Goal: Information Seeking & Learning: Learn about a topic

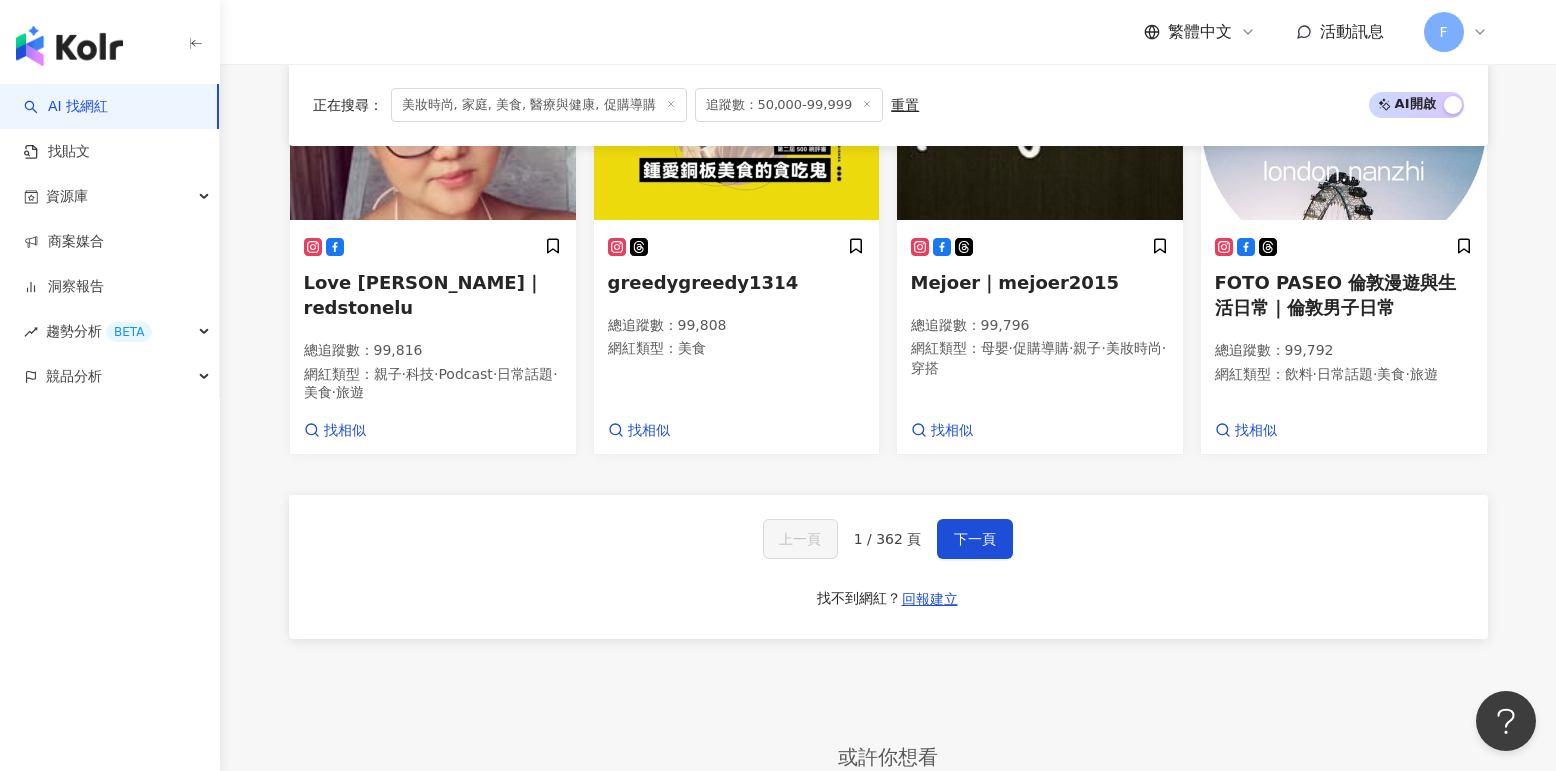
scroll to position [1698, 0]
click at [101, 113] on link "AI 找網紅" at bounding box center [66, 107] width 84 height 20
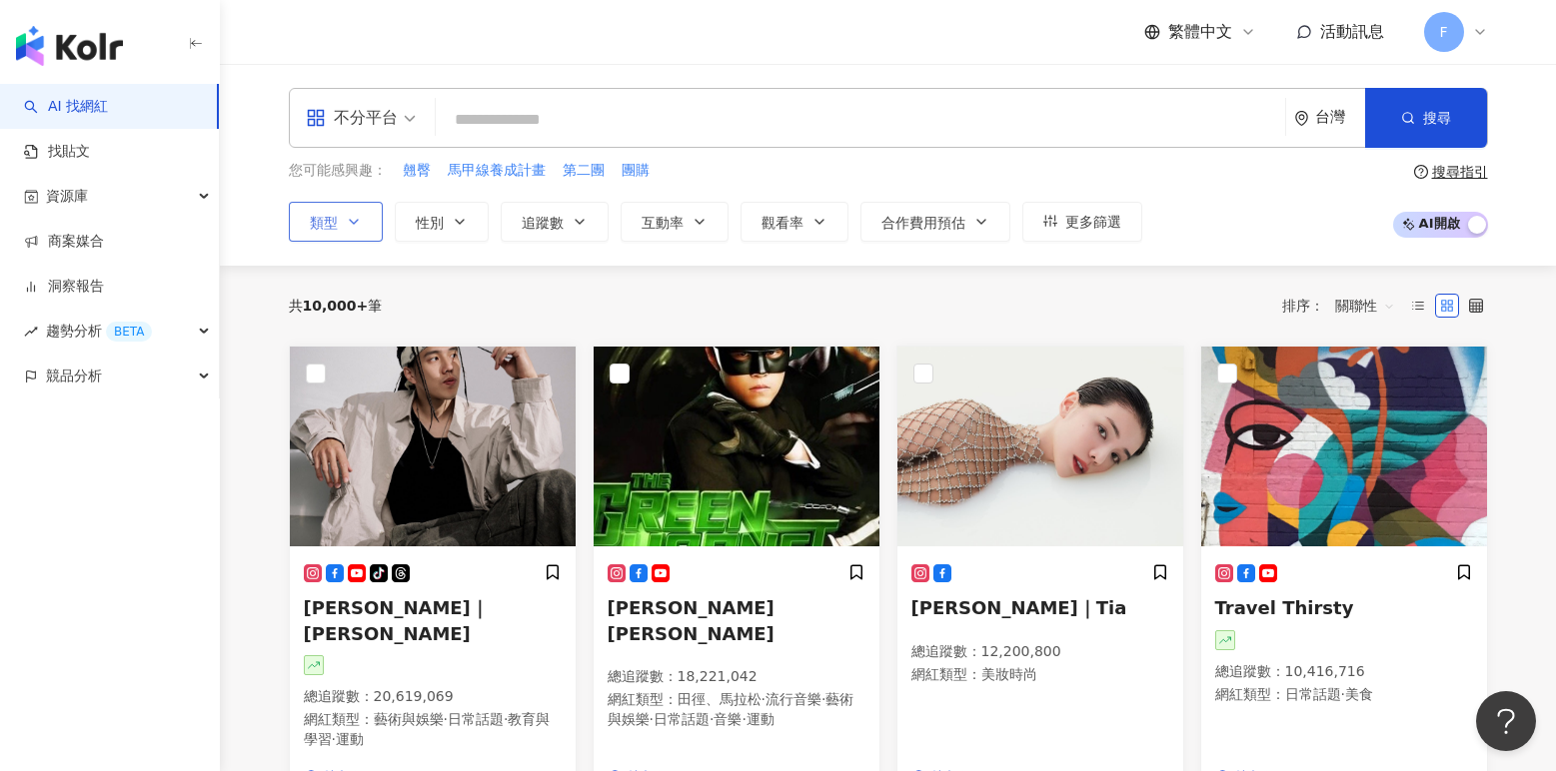
click at [363, 230] on button "類型" at bounding box center [336, 222] width 94 height 40
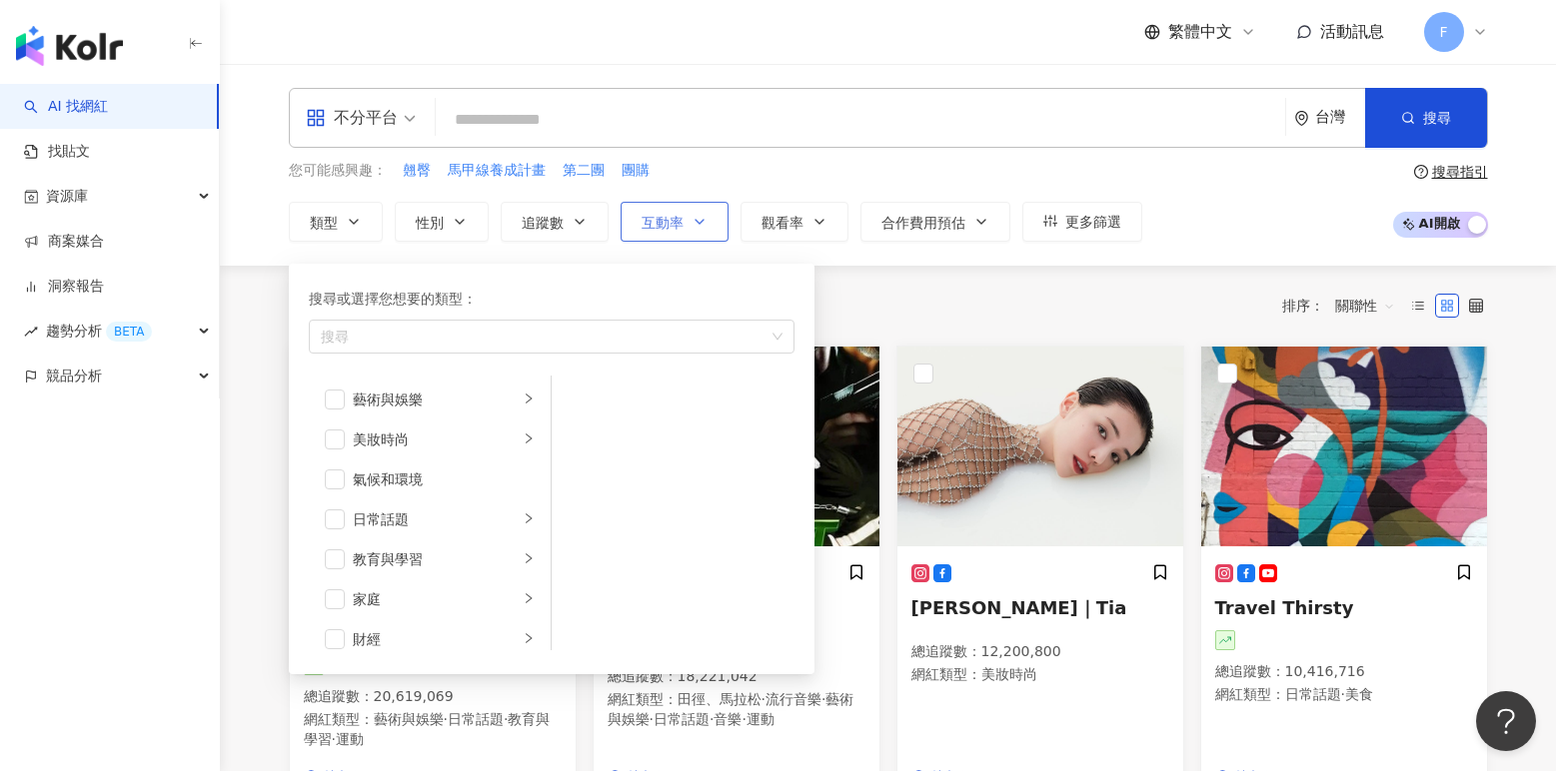
click at [685, 222] on button "互動率" at bounding box center [674, 222] width 108 height 40
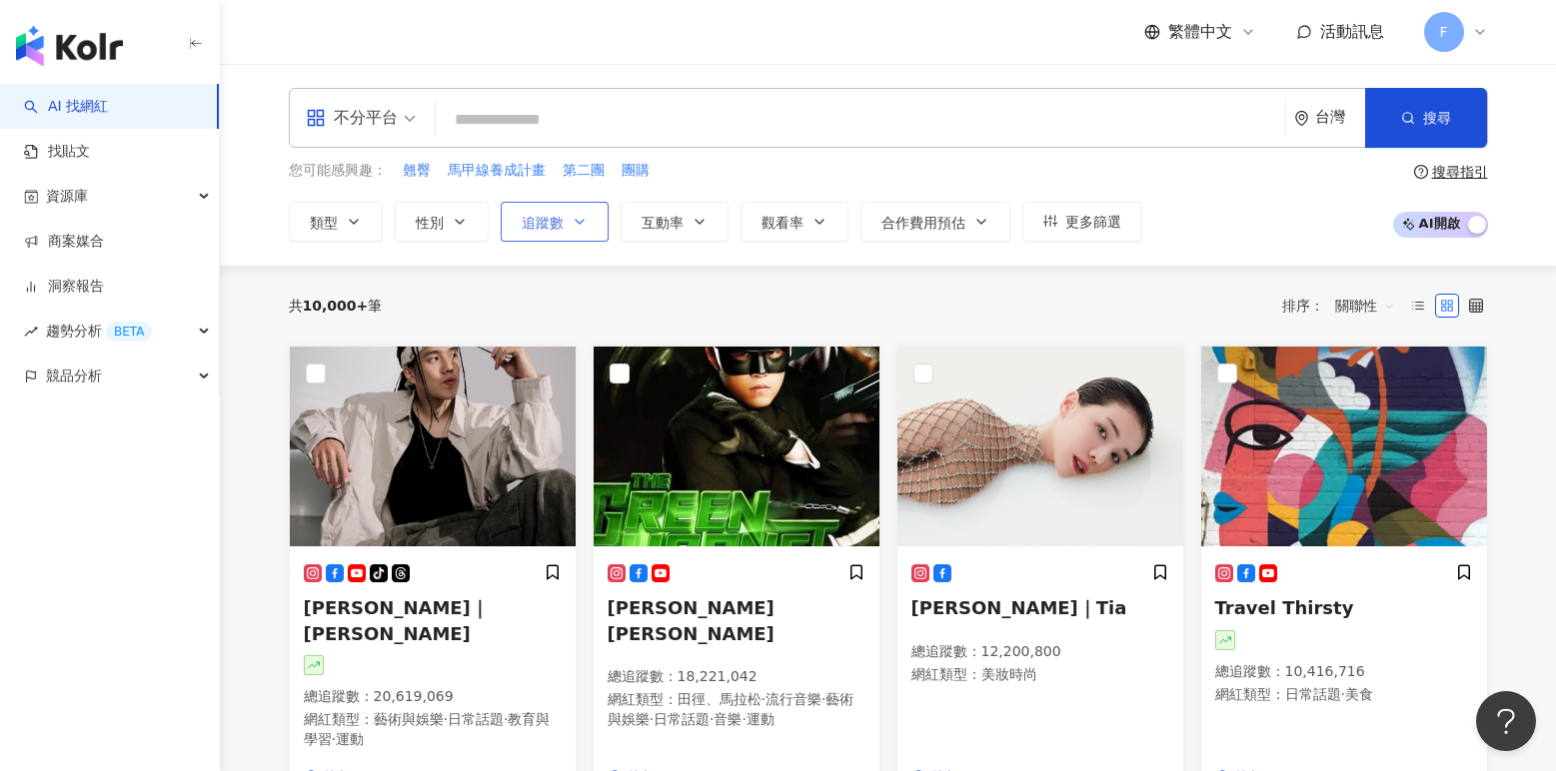
click at [560, 217] on span "追蹤數" at bounding box center [543, 223] width 42 height 16
type input "*"
type input "*******"
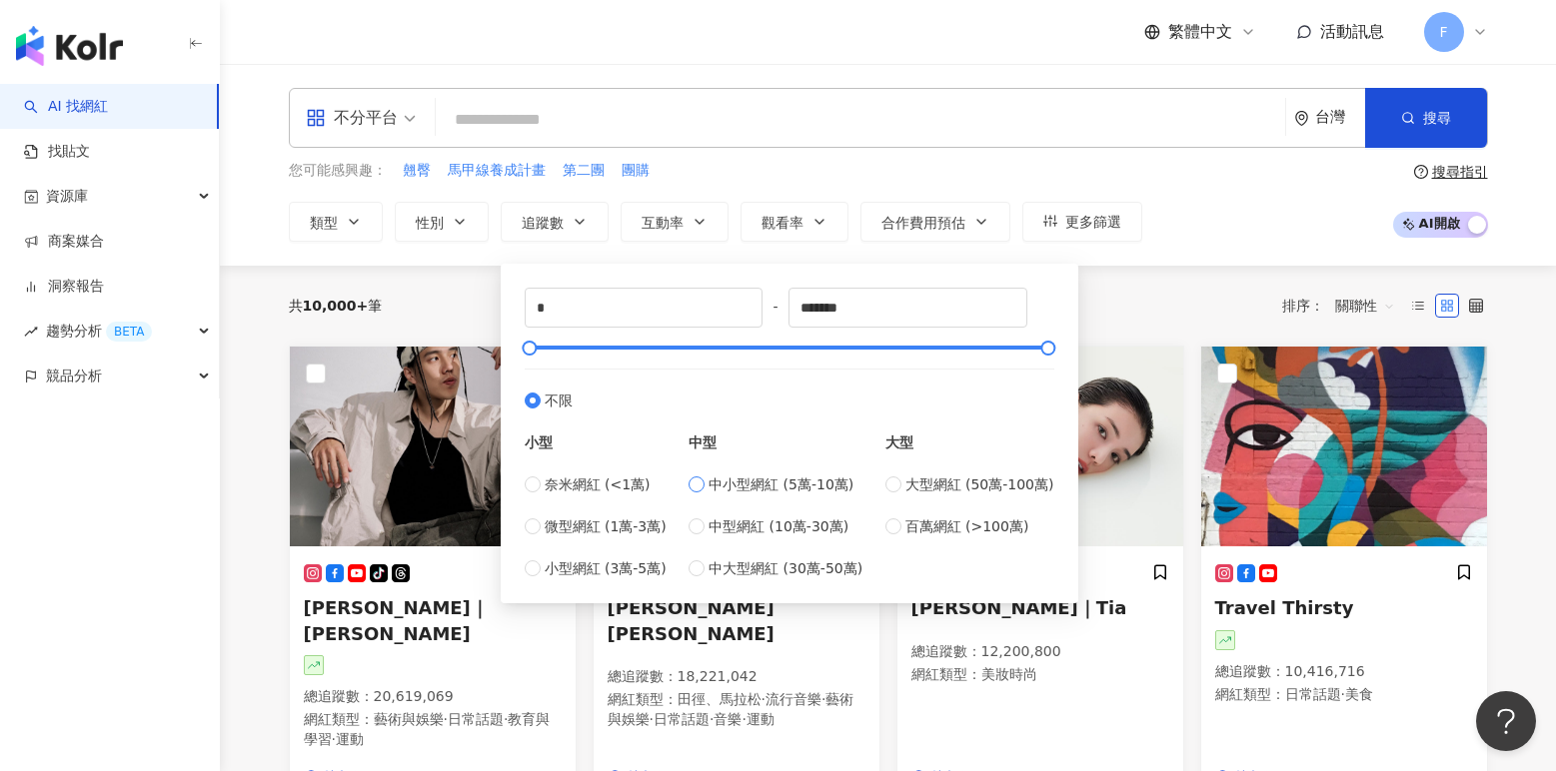
type input "*****"
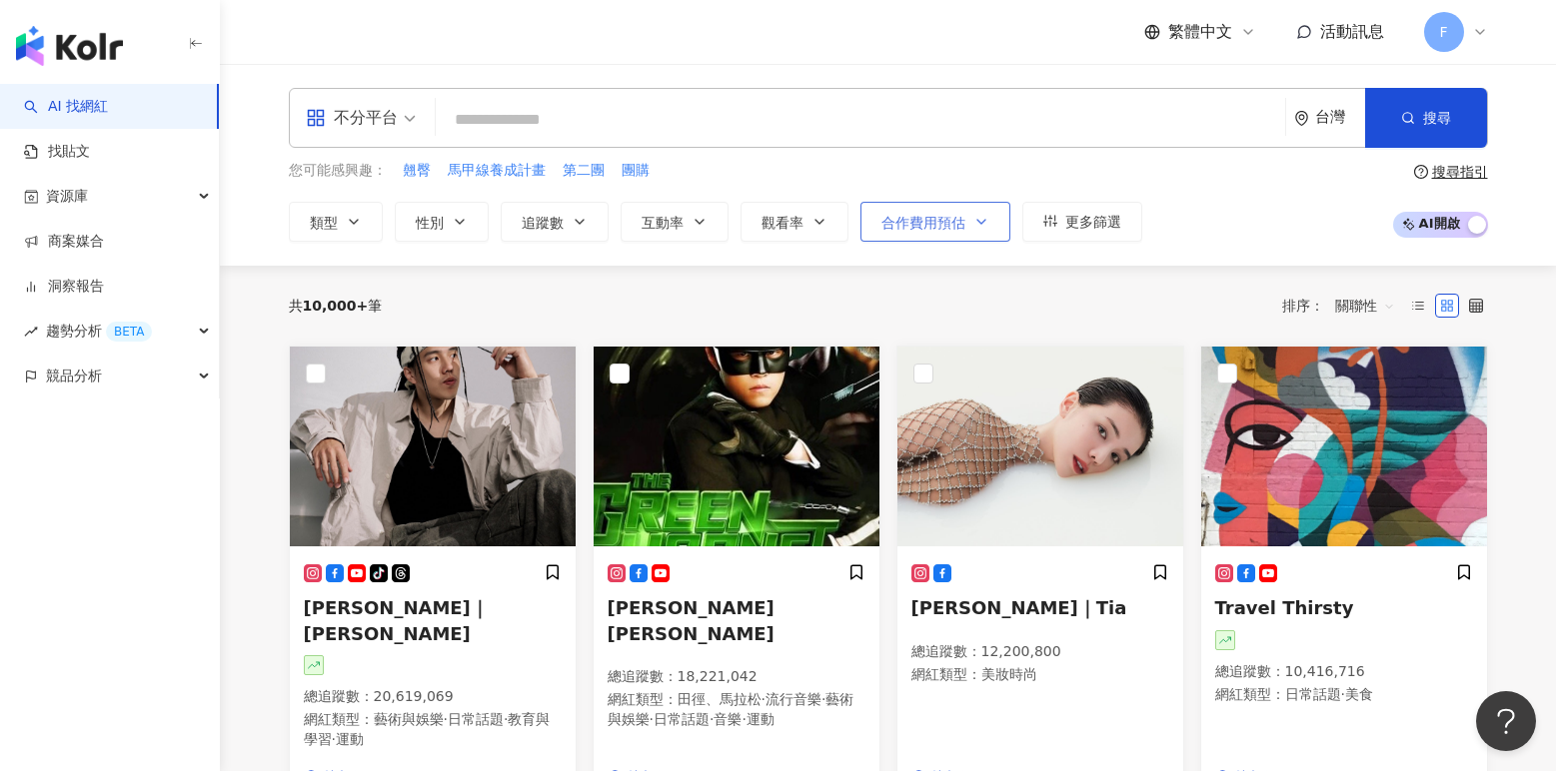
click at [951, 237] on button "合作費用預估" at bounding box center [935, 222] width 150 height 40
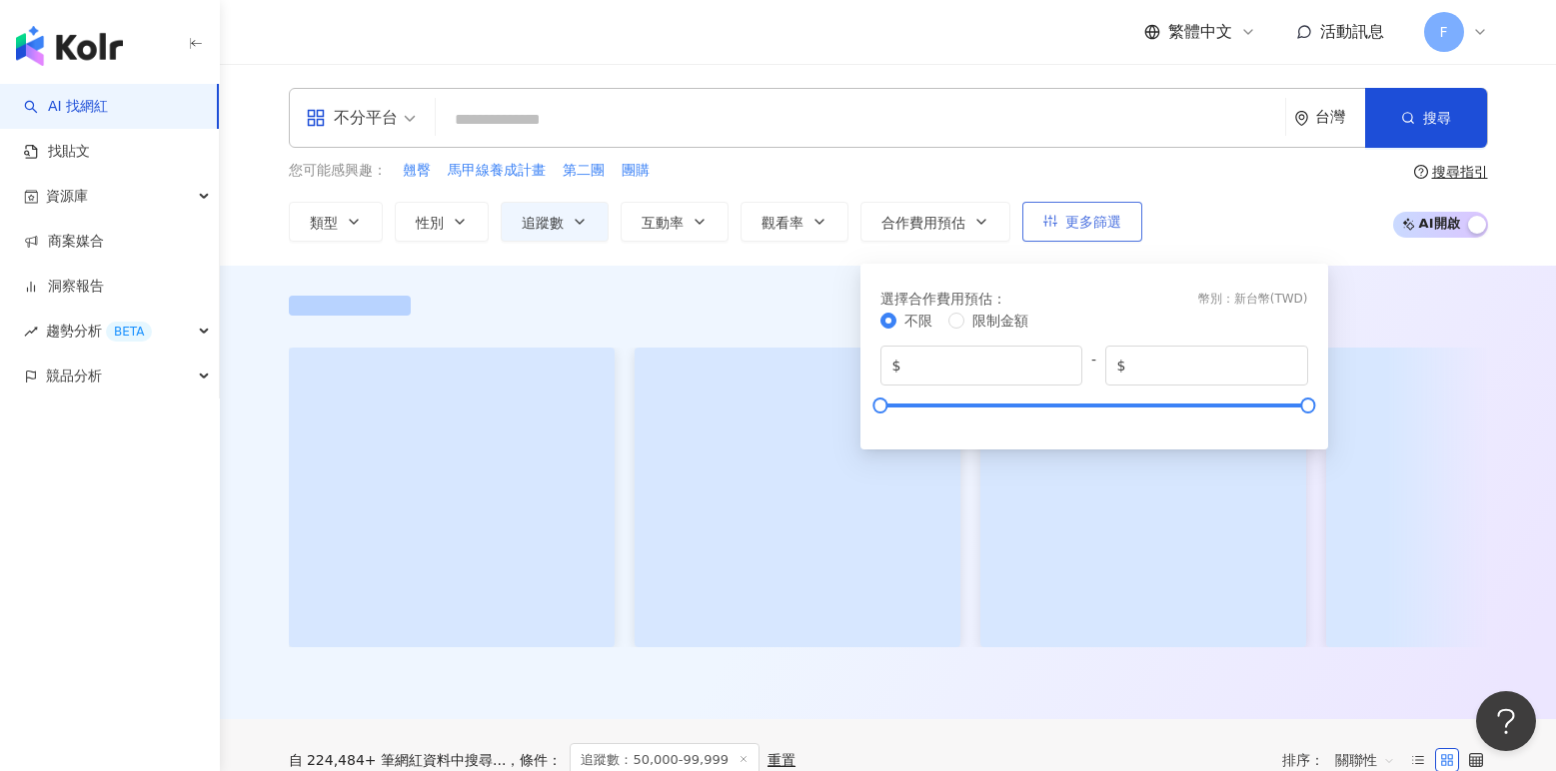
click at [1068, 229] on span "更多篩選" at bounding box center [1093, 222] width 56 height 16
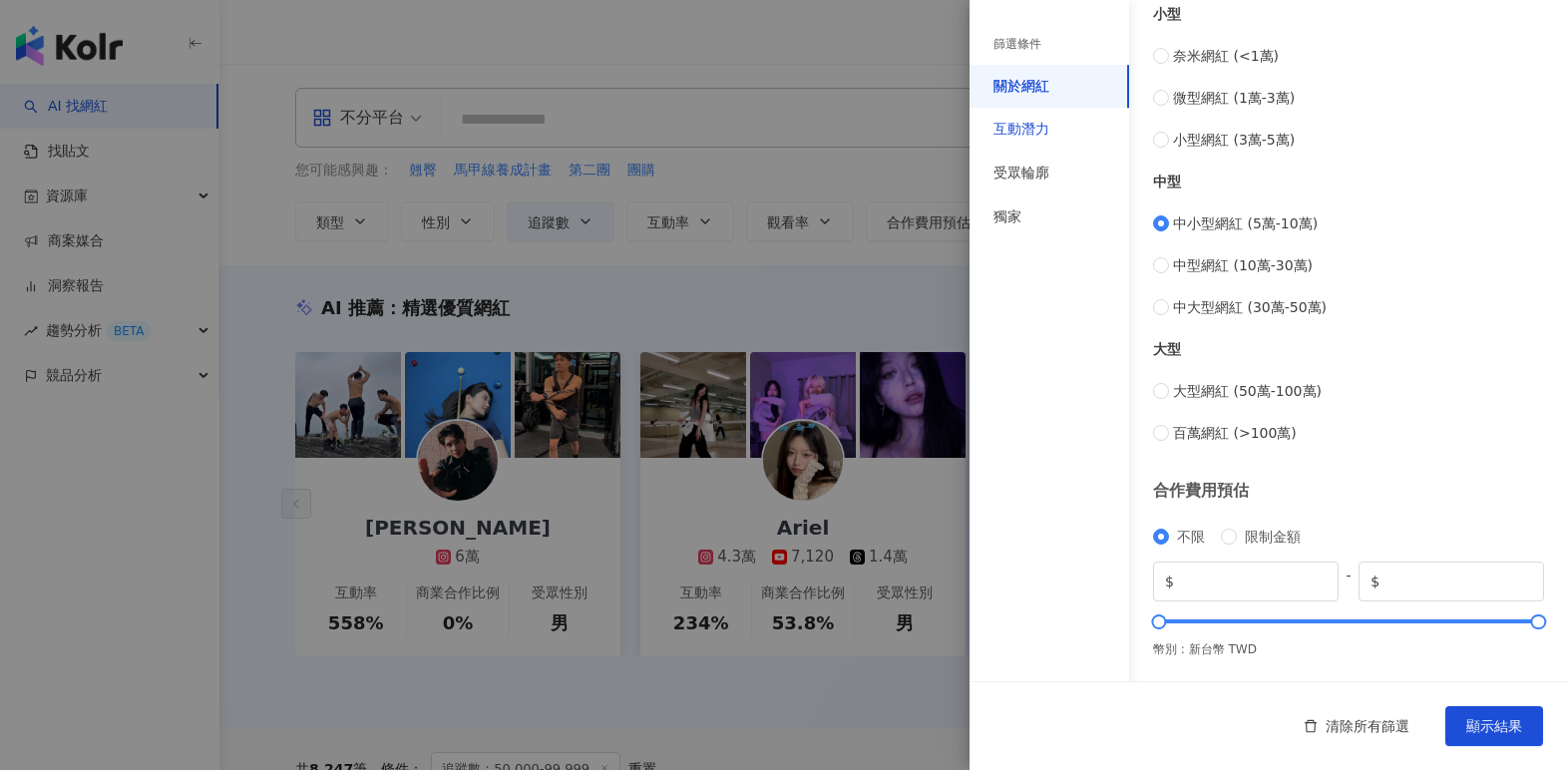
click at [1044, 122] on div "互動潛力" at bounding box center [1021, 130] width 56 height 20
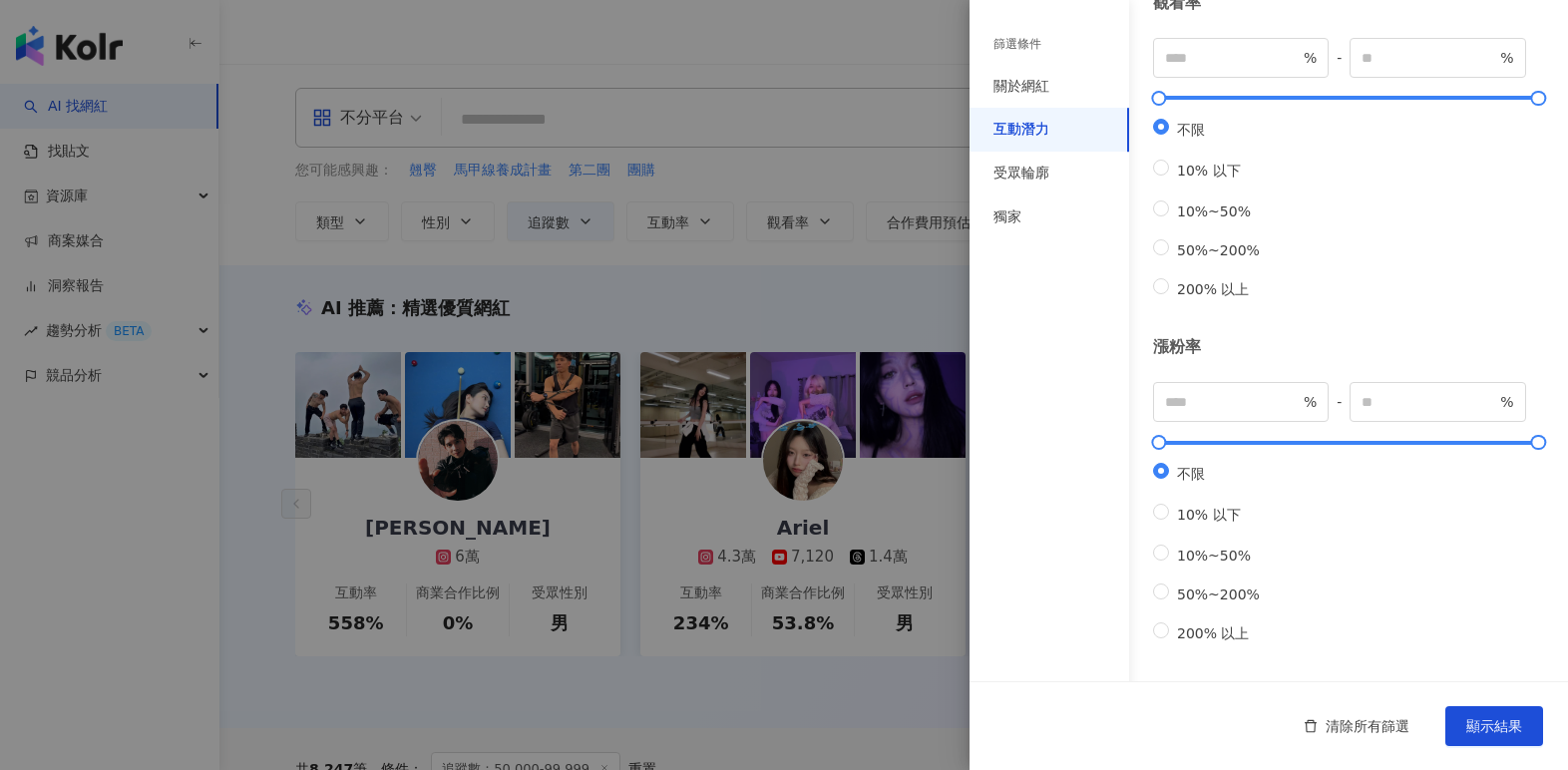
scroll to position [567, 0]
click at [1043, 166] on div "受眾輪廓" at bounding box center [1021, 174] width 56 height 20
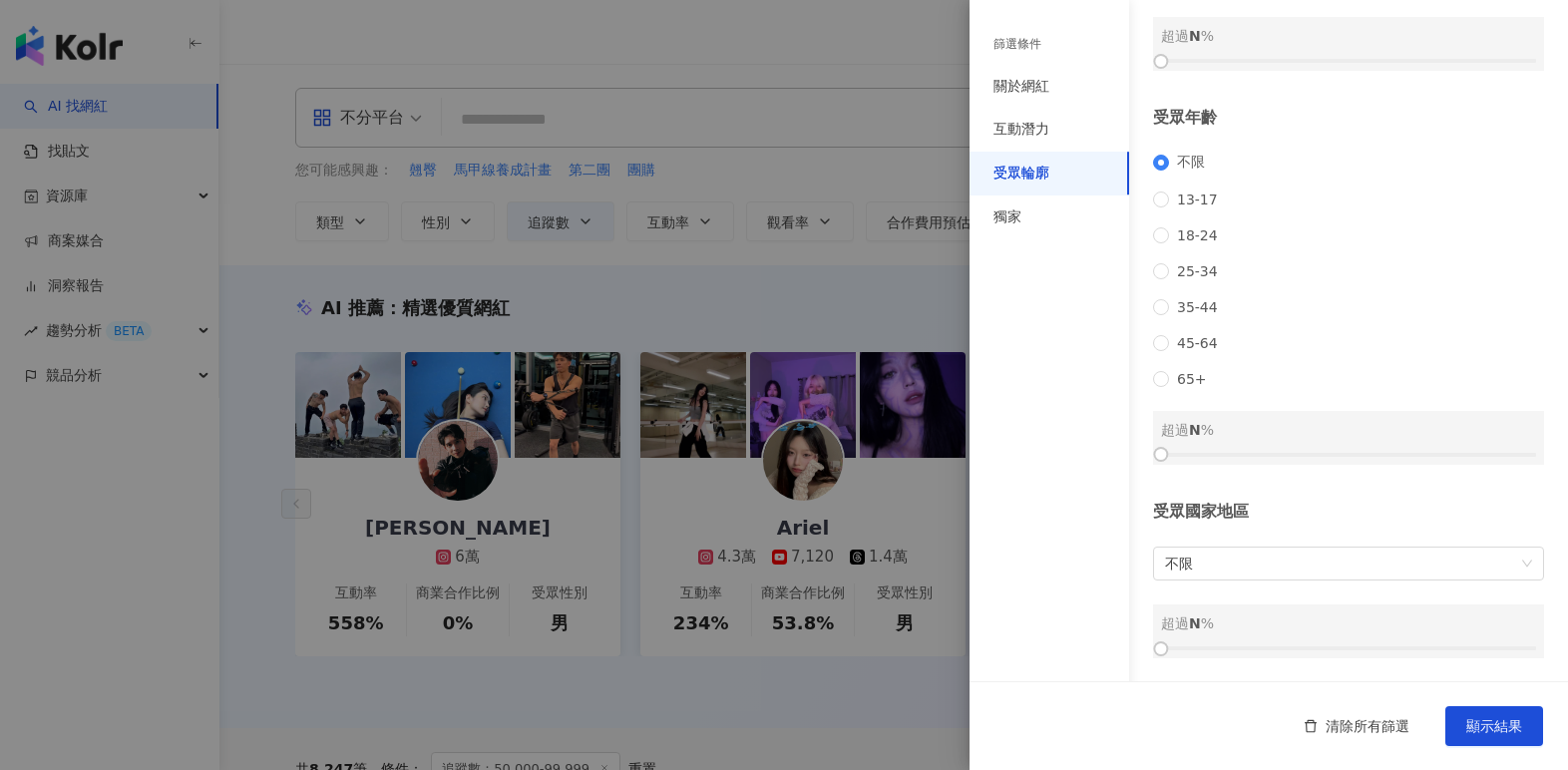
scroll to position [199, 0]
click at [1045, 219] on div "獨家" at bounding box center [1049, 218] width 160 height 44
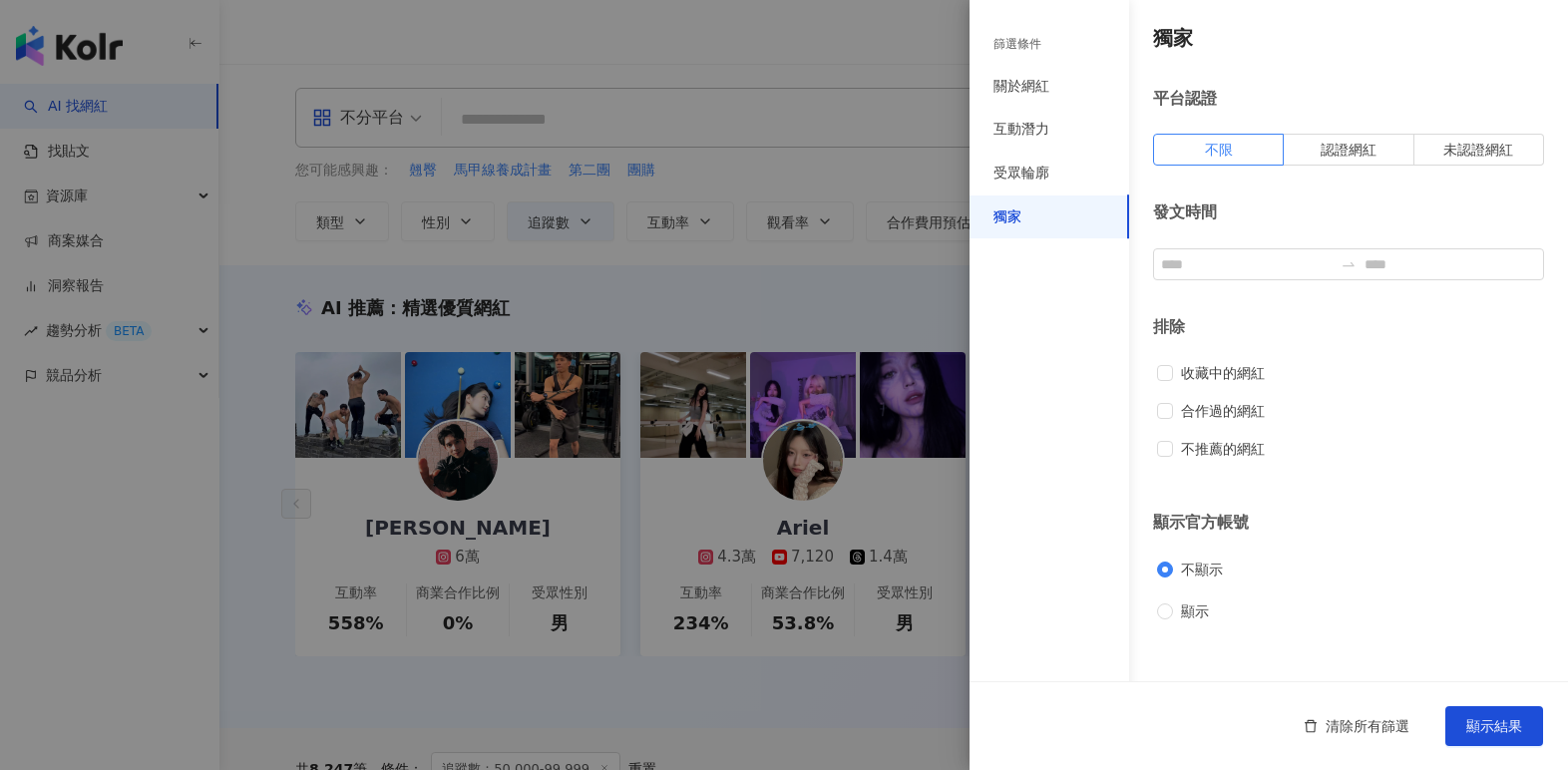
scroll to position [0, 0]
click at [1046, 171] on div "受眾輪廓" at bounding box center [1021, 174] width 56 height 20
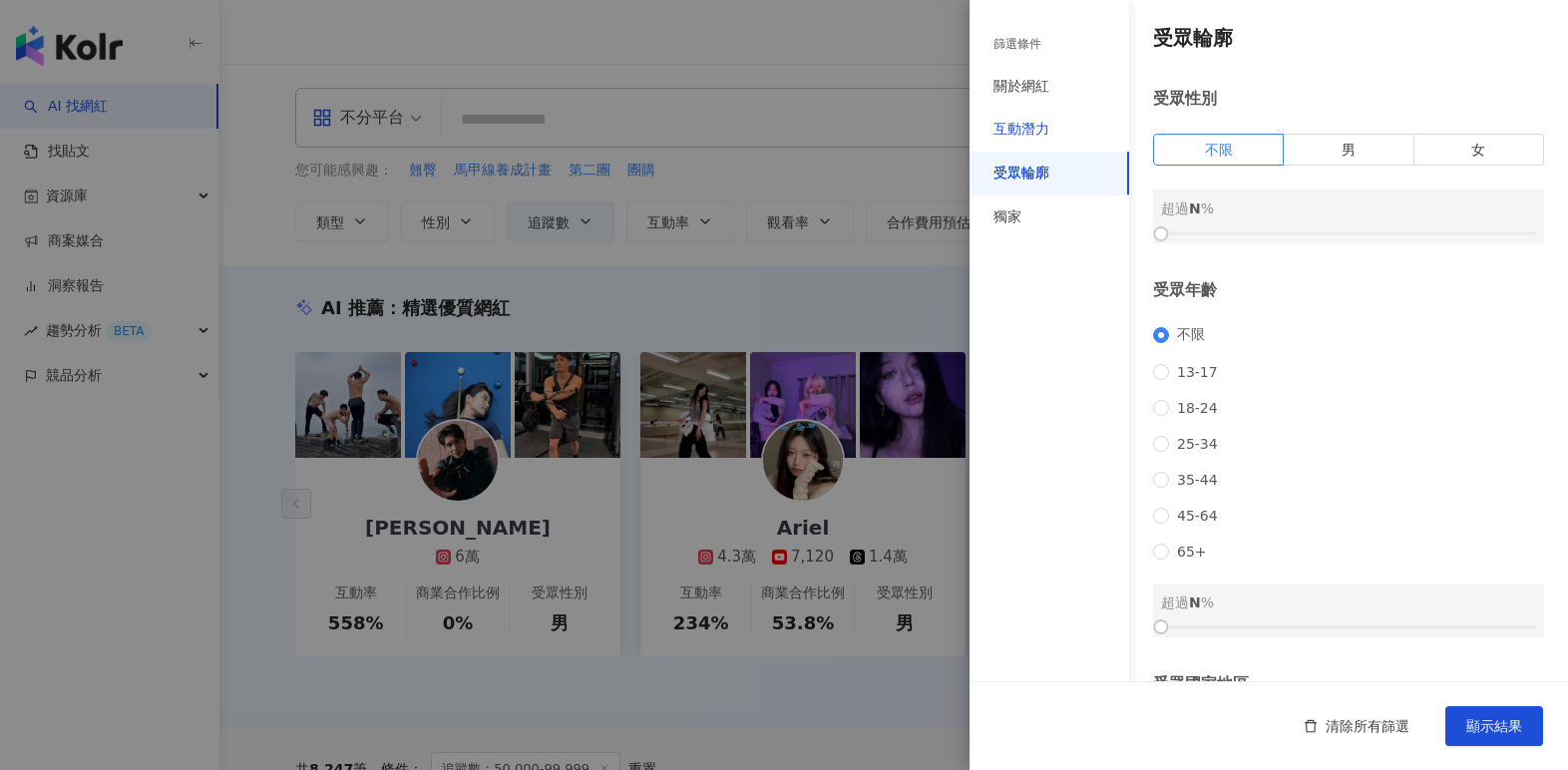
click at [1024, 120] on div "互動潛力" at bounding box center [1021, 130] width 56 height 20
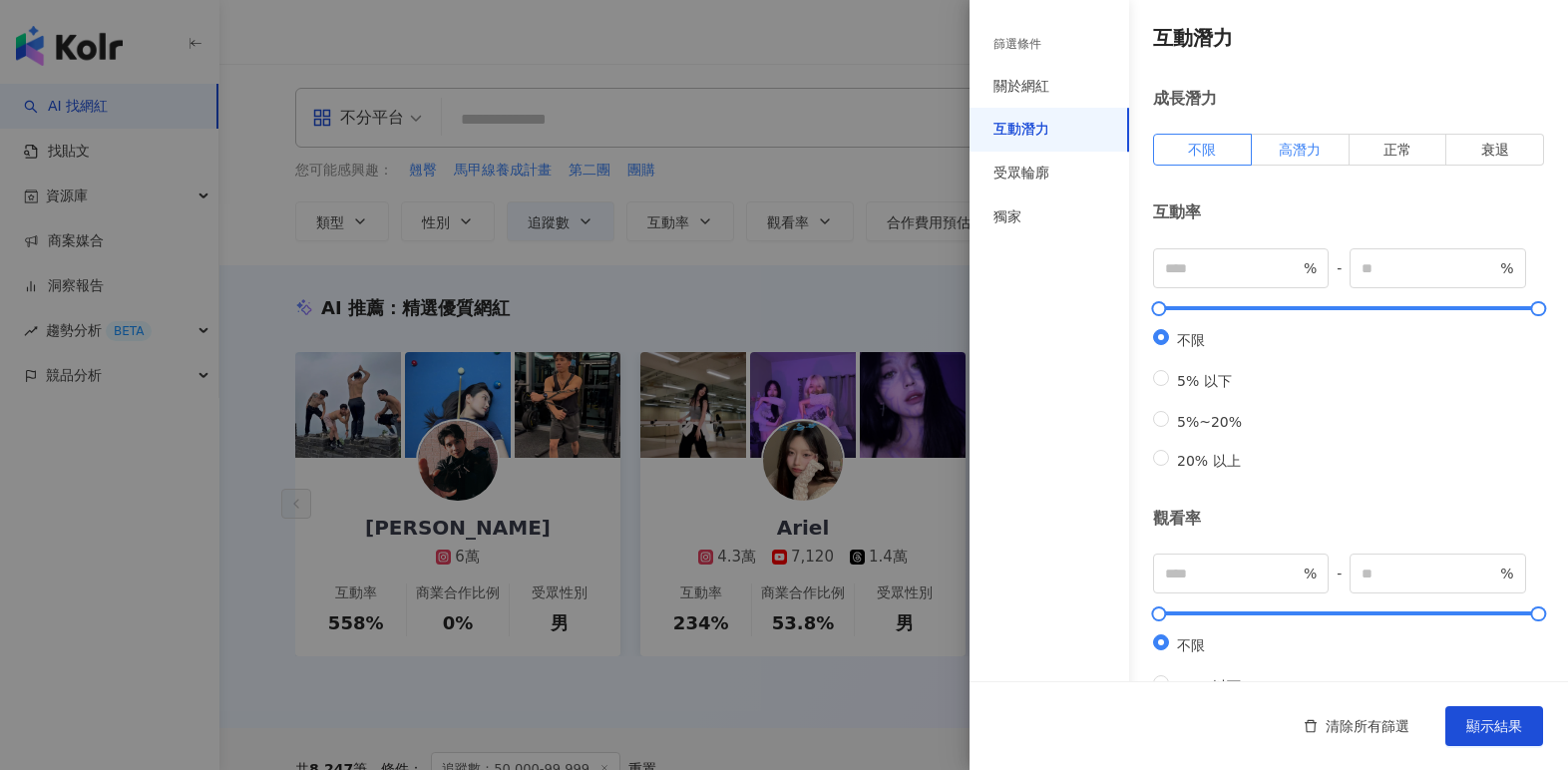
click at [1321, 142] on label "高潛力" at bounding box center [1301, 150] width 98 height 32
click at [1512, 730] on span "顯示結果" at bounding box center [1494, 726] width 56 height 16
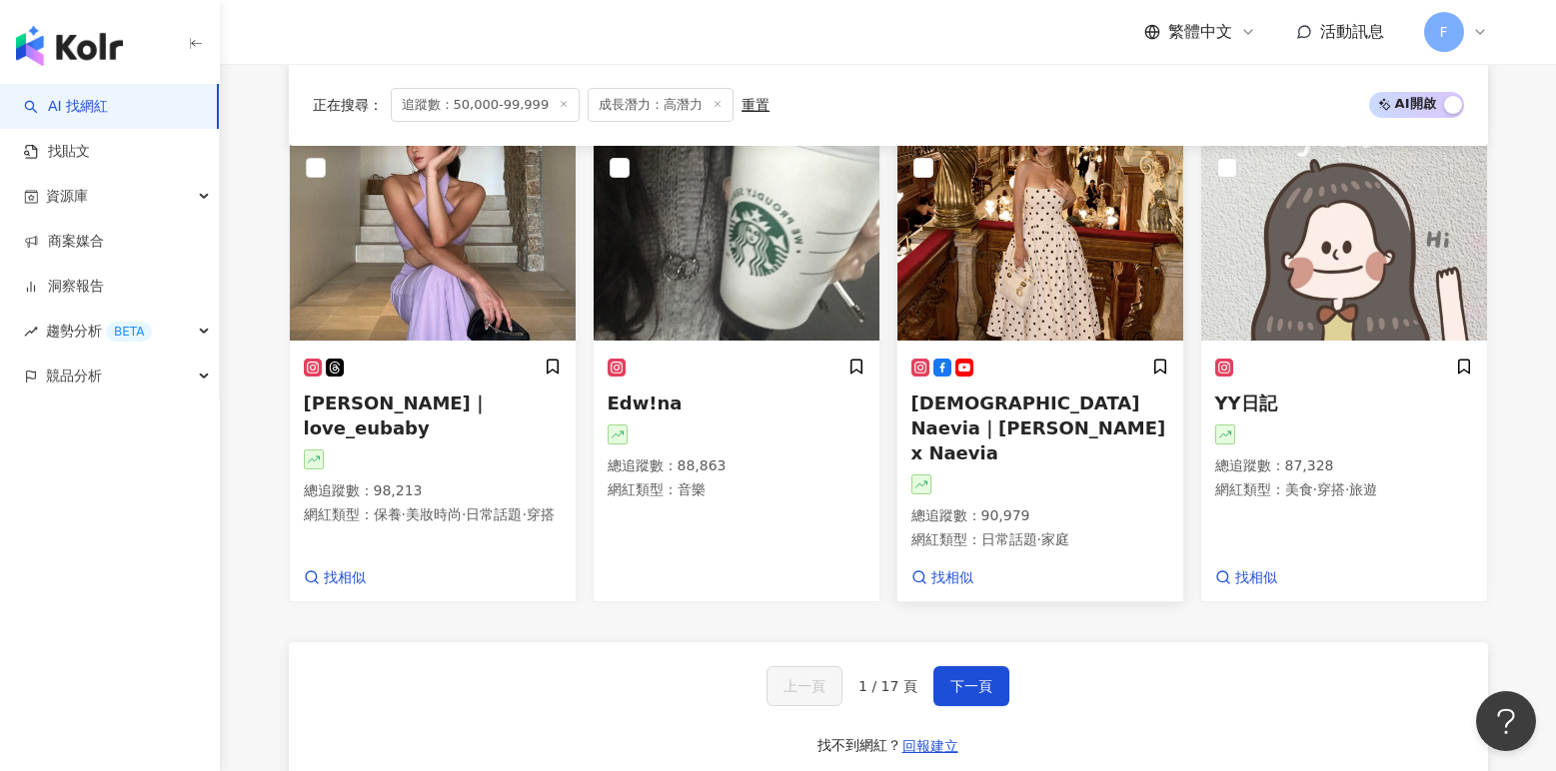
scroll to position [1898, 0]
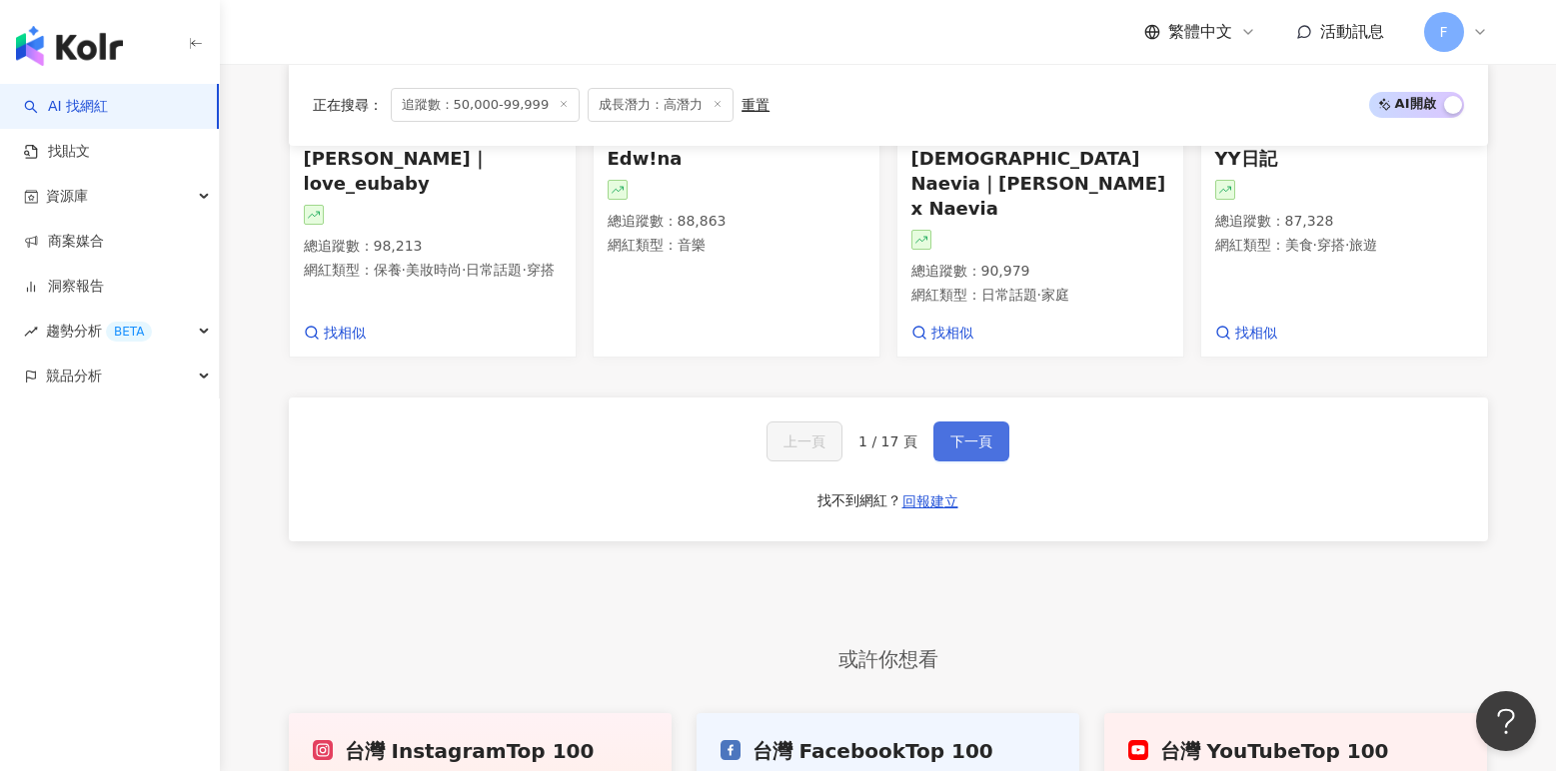
click at [987, 422] on button "下一頁" at bounding box center [971, 442] width 76 height 40
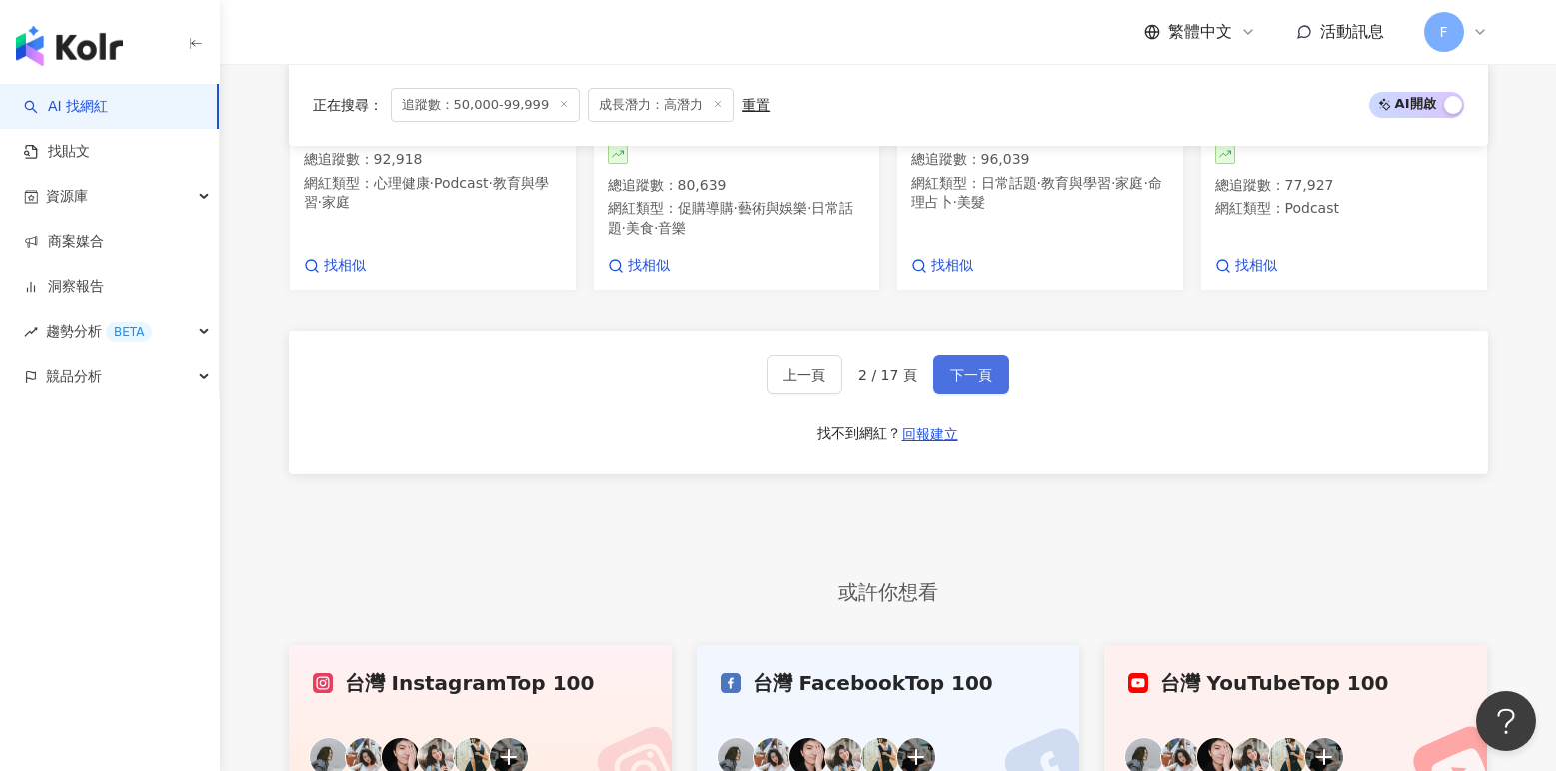
click at [1000, 395] on button "下一頁" at bounding box center [971, 375] width 76 height 40
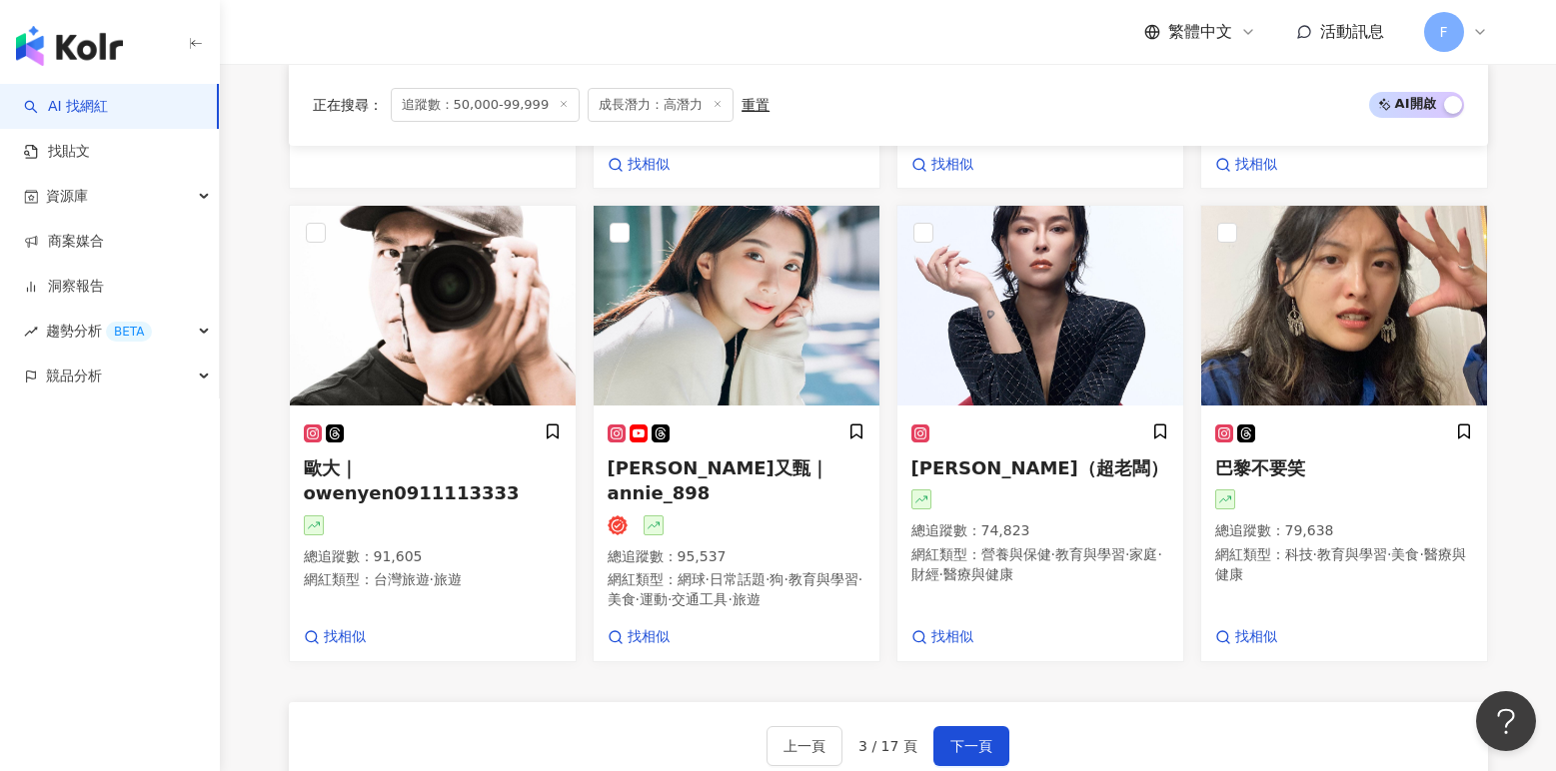
scroll to position [1998, 0]
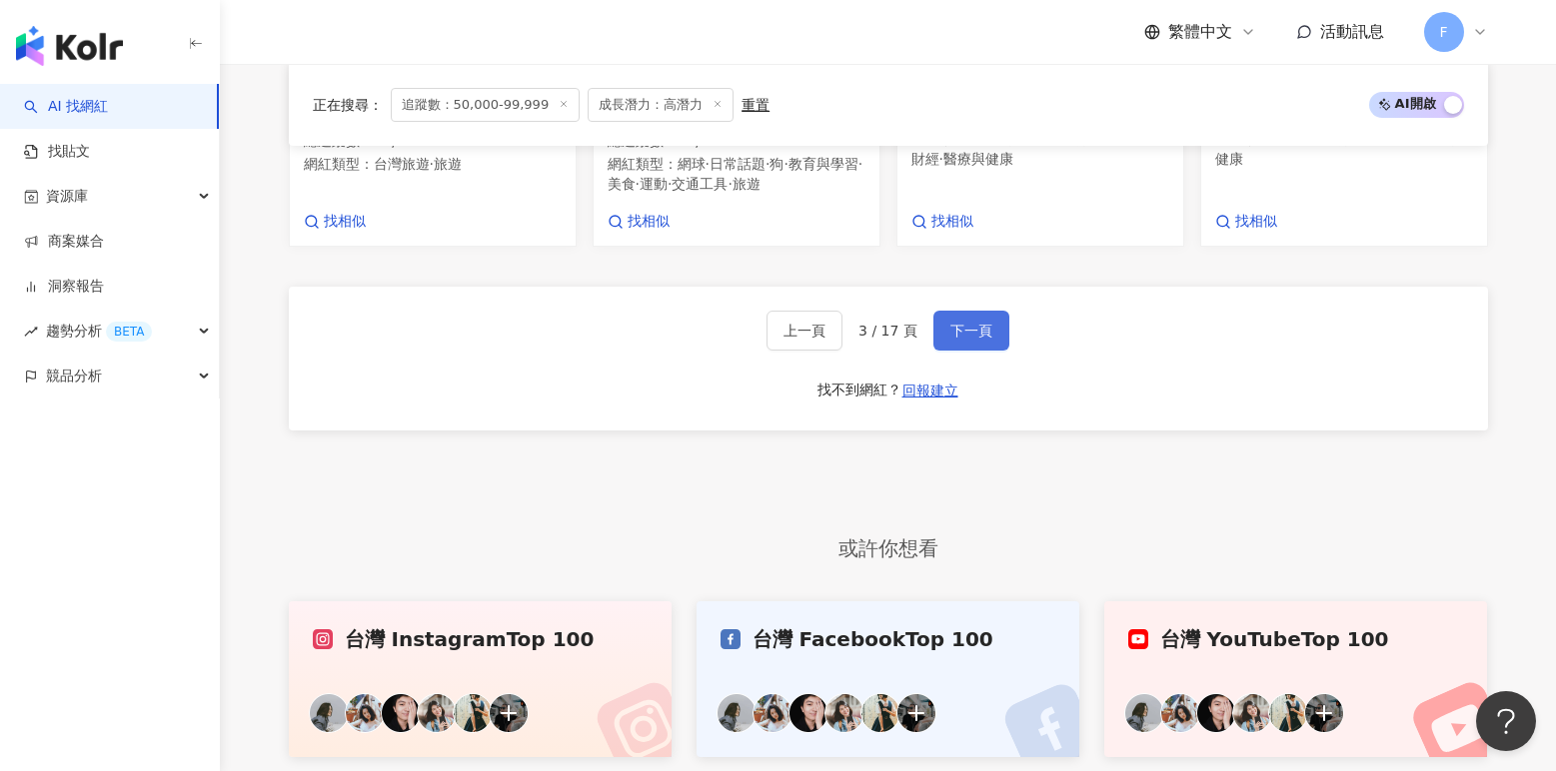
click at [978, 324] on button "下一頁" at bounding box center [971, 331] width 76 height 40
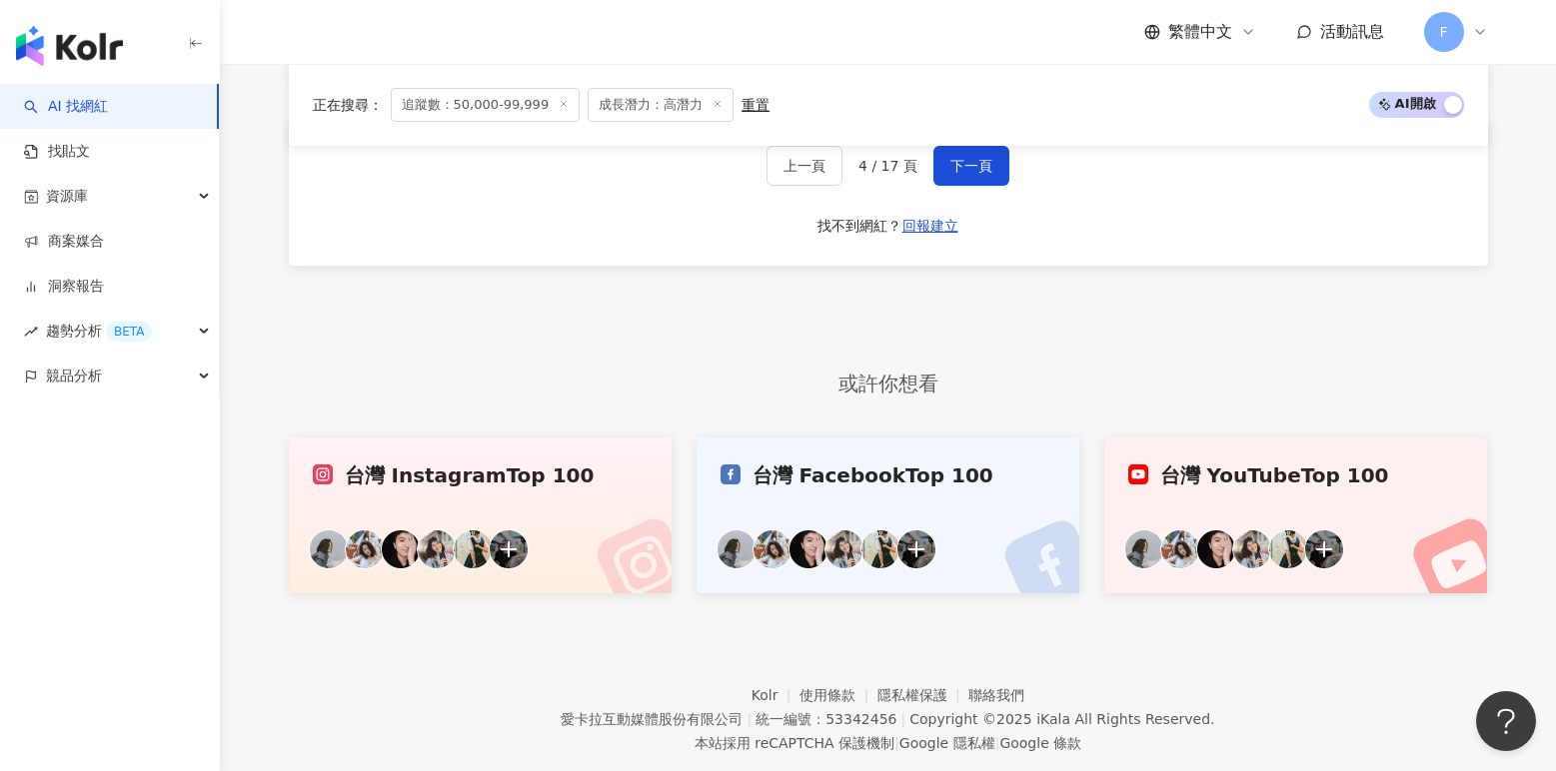
scroll to position [1743, 0]
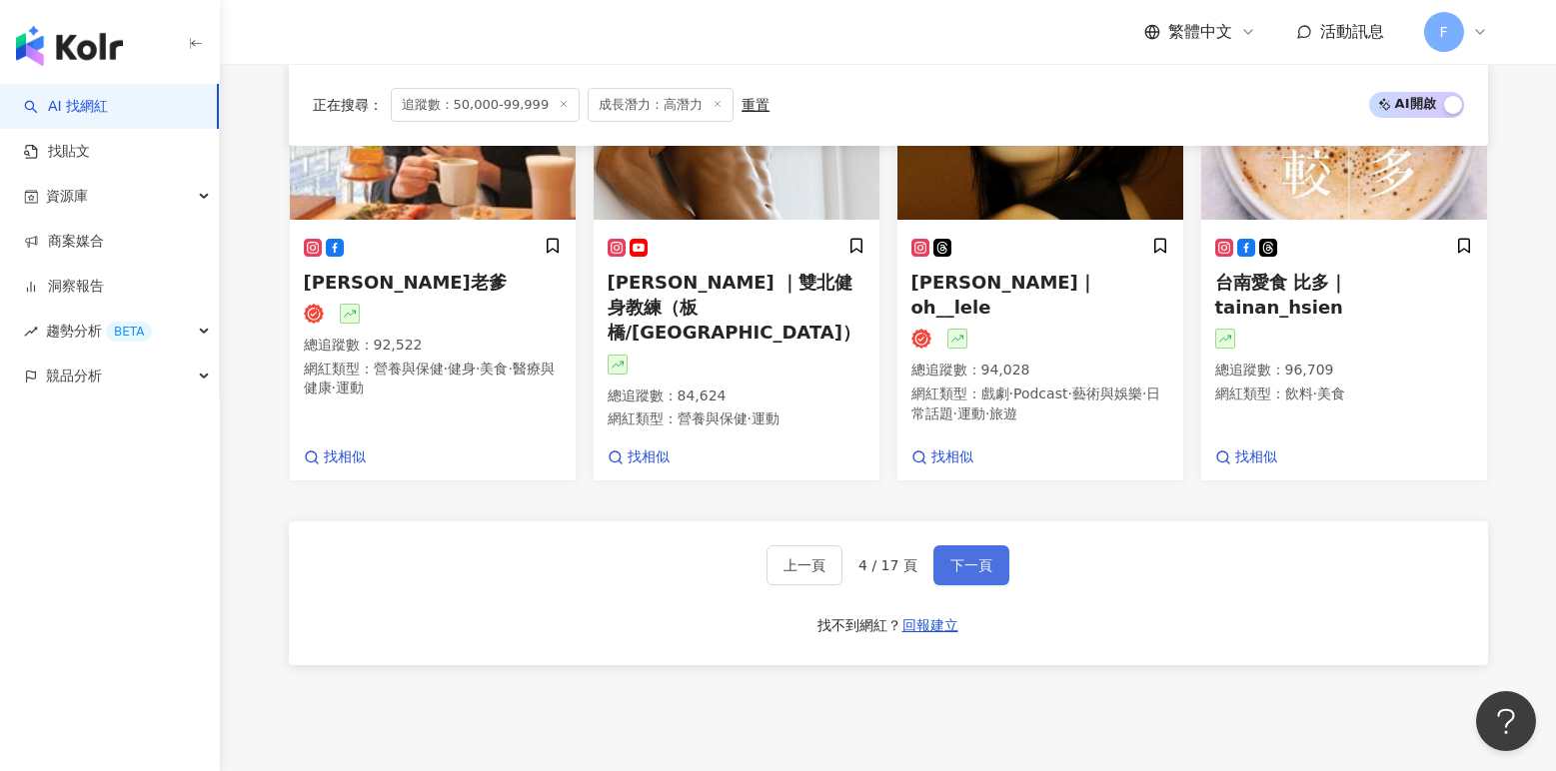
click at [982, 557] on span "下一頁" at bounding box center [971, 565] width 42 height 16
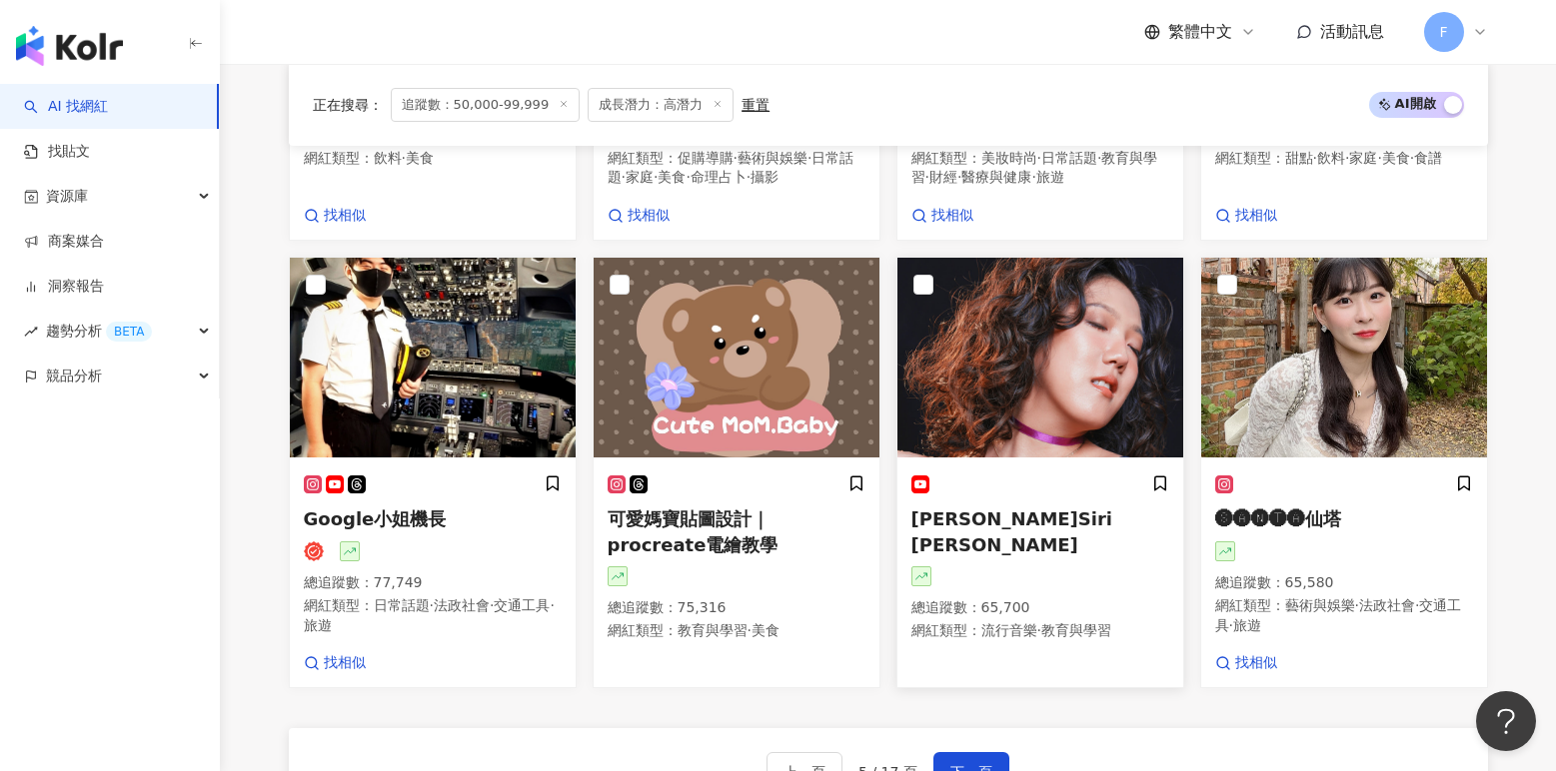
scroll to position [1700, 0]
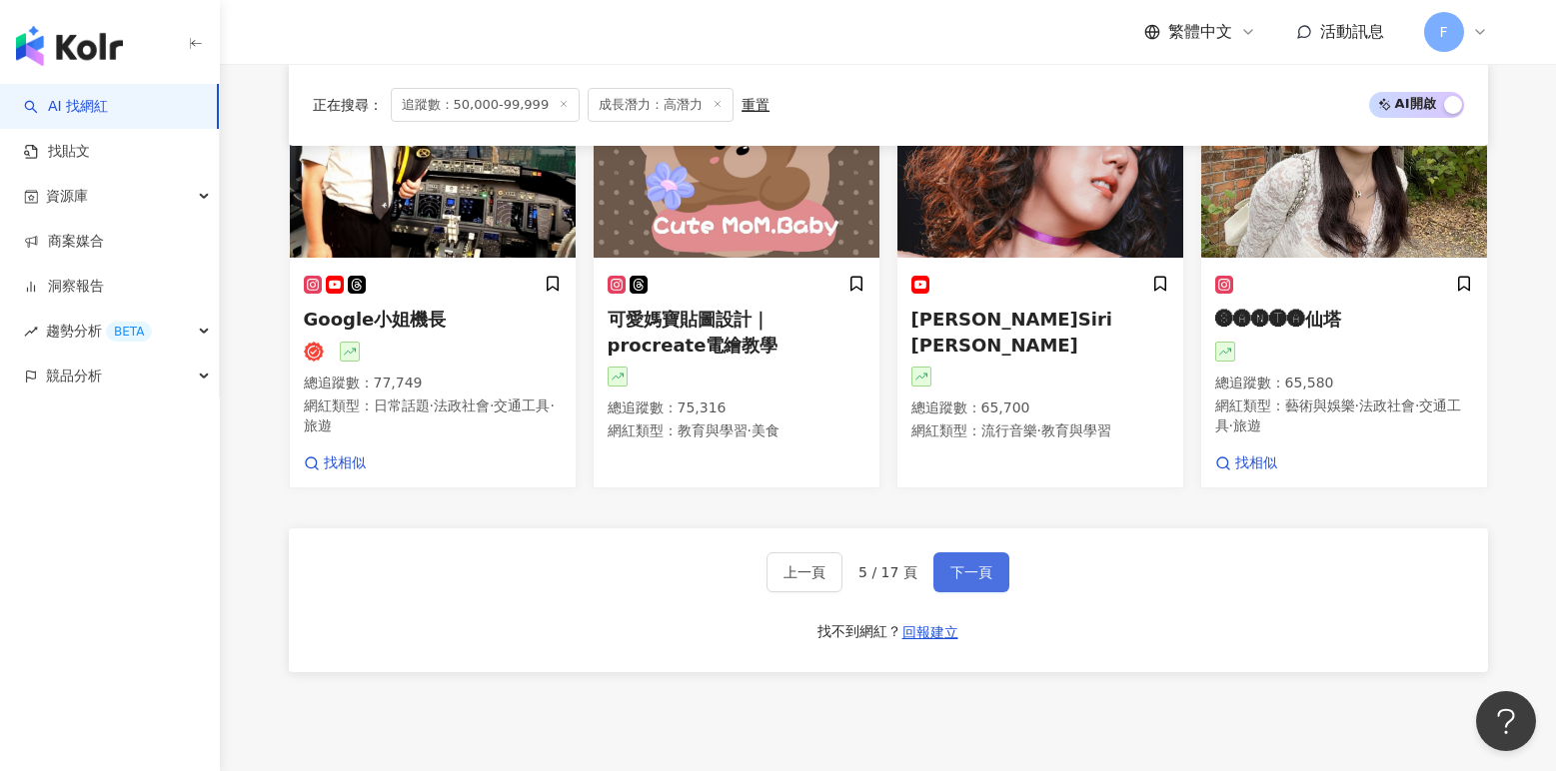
click at [987, 580] on span "下一頁" at bounding box center [971, 572] width 42 height 16
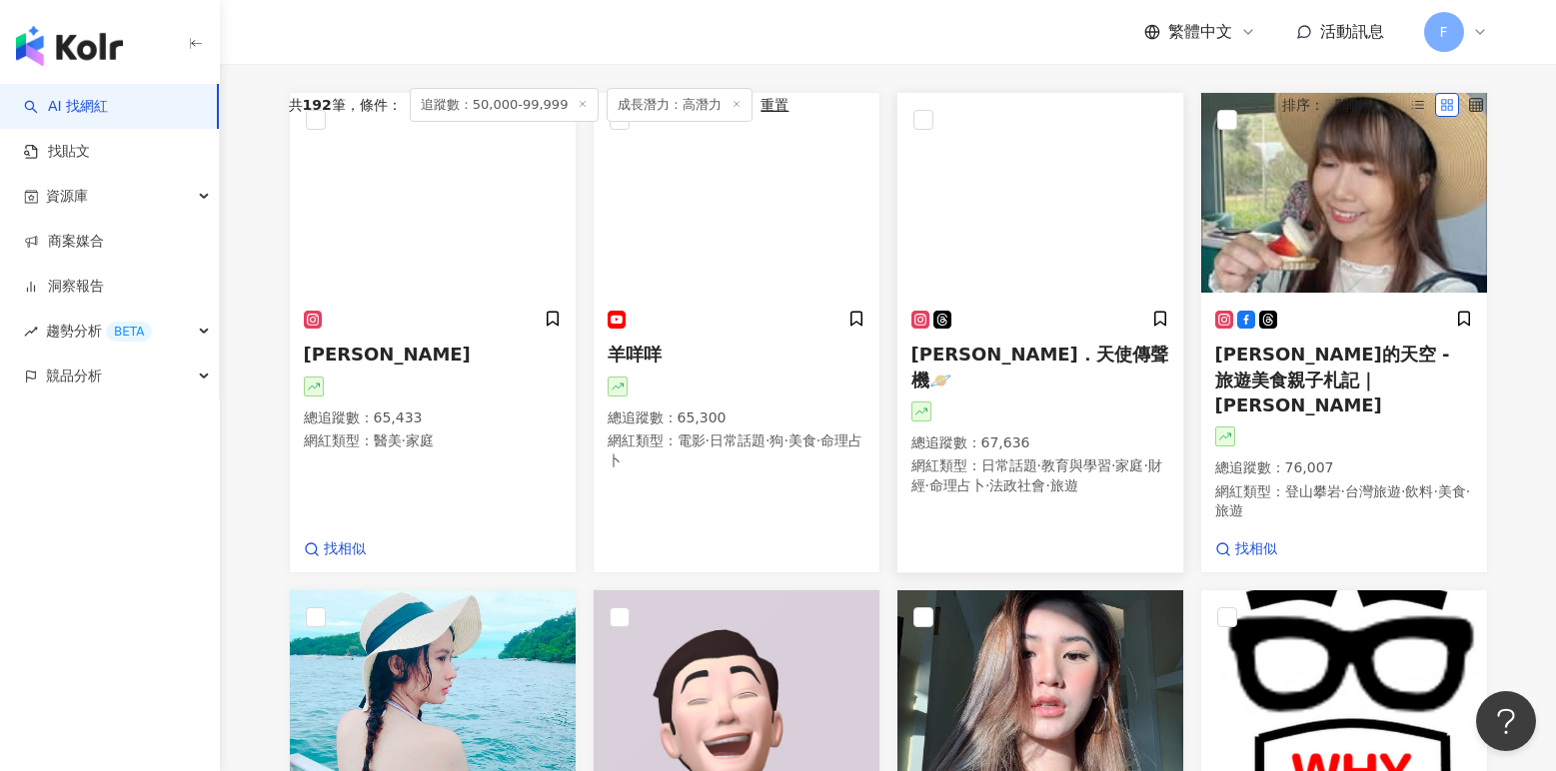
scroll to position [513, 0]
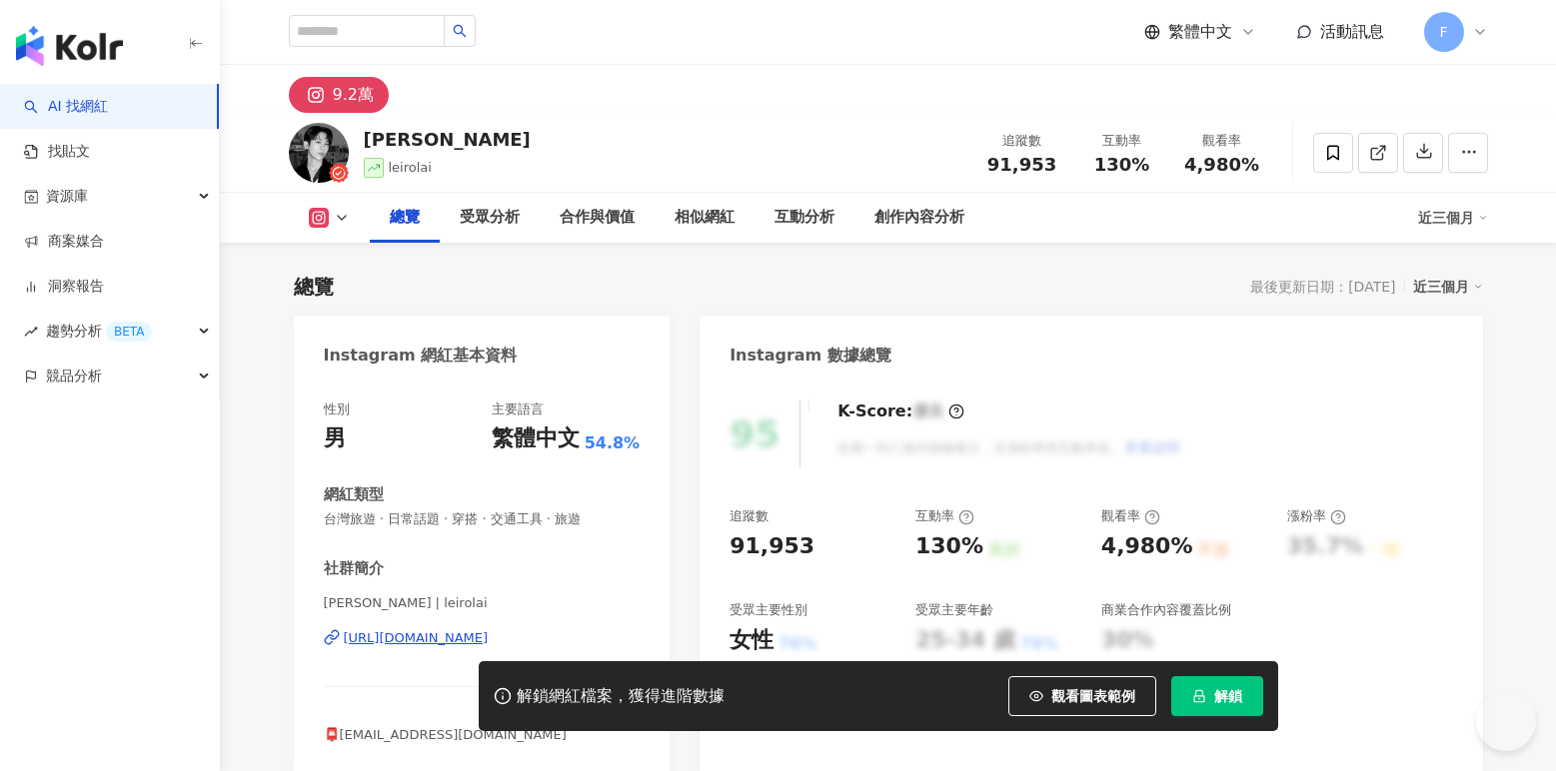
click at [423, 640] on div "https://www.instagram.com/leirolai/" at bounding box center [416, 638] width 145 height 18
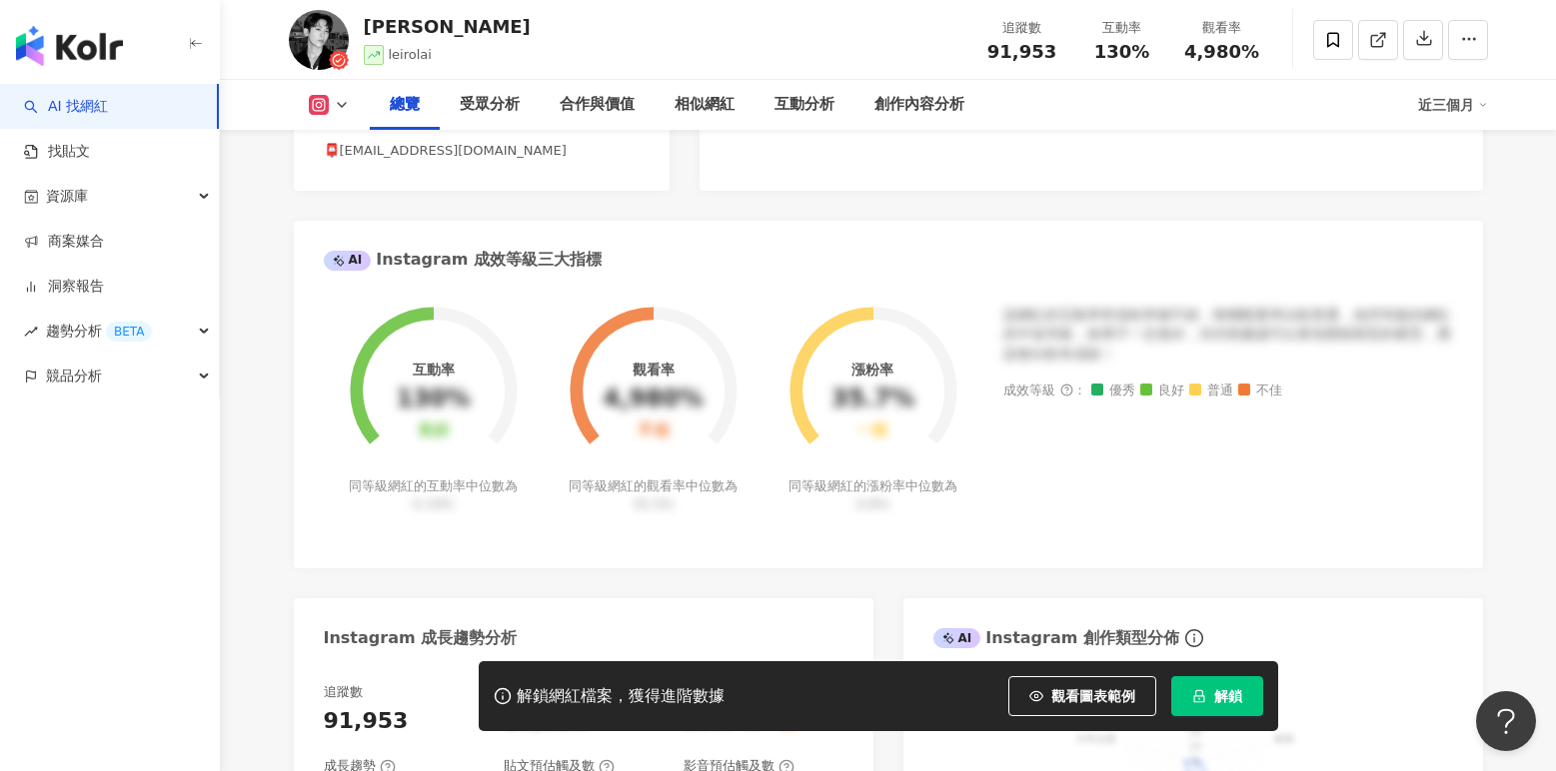
scroll to position [400, 0]
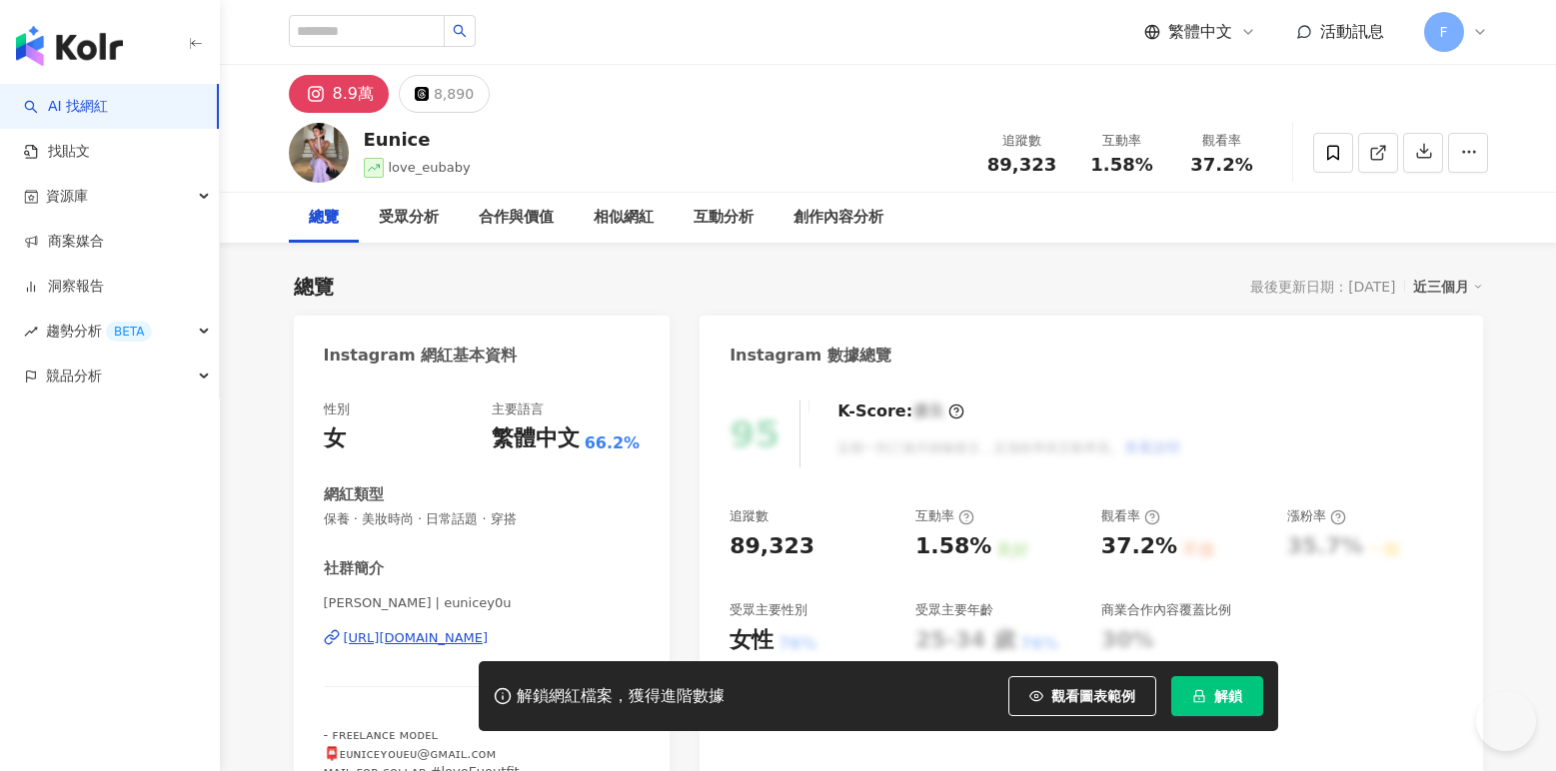
click at [468, 636] on div "https://www.instagram.com/eunicey0u/" at bounding box center [416, 638] width 145 height 18
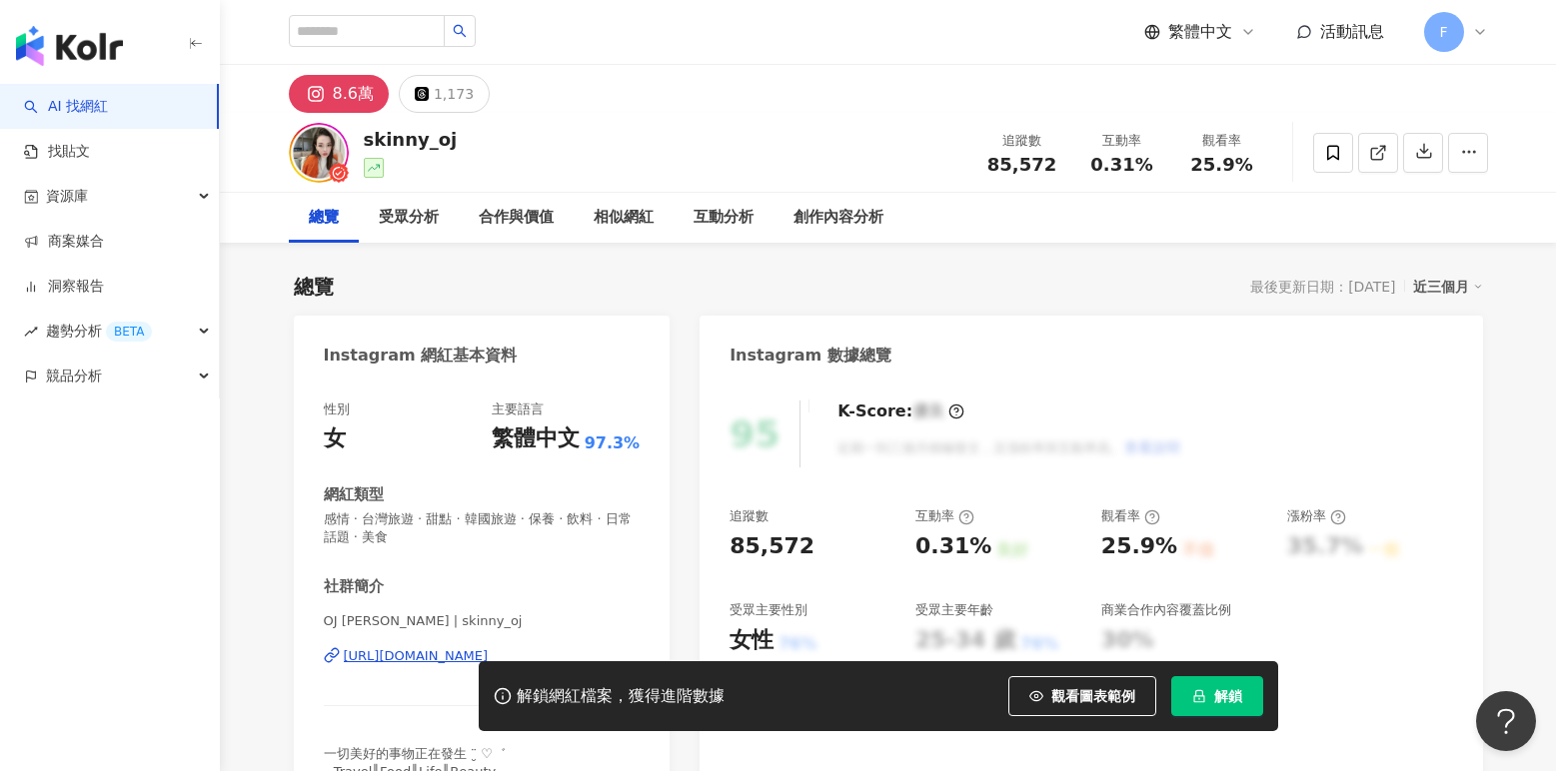
click at [371, 655] on div "https://www.instagram.com/skinny_oj/" at bounding box center [416, 656] width 145 height 18
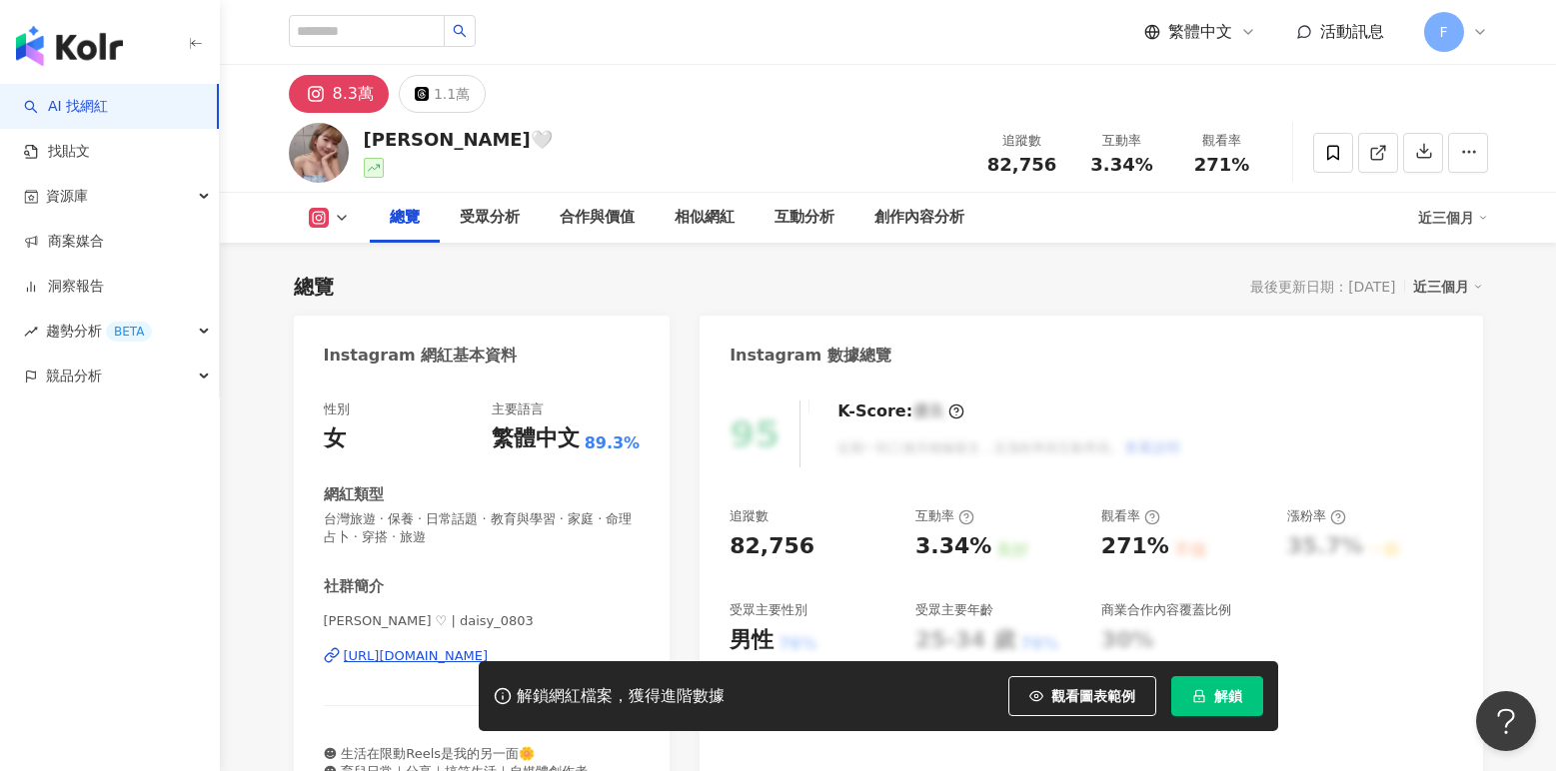
click at [418, 659] on div "https://www.instagram.com/daisy_0803/" at bounding box center [416, 656] width 145 height 18
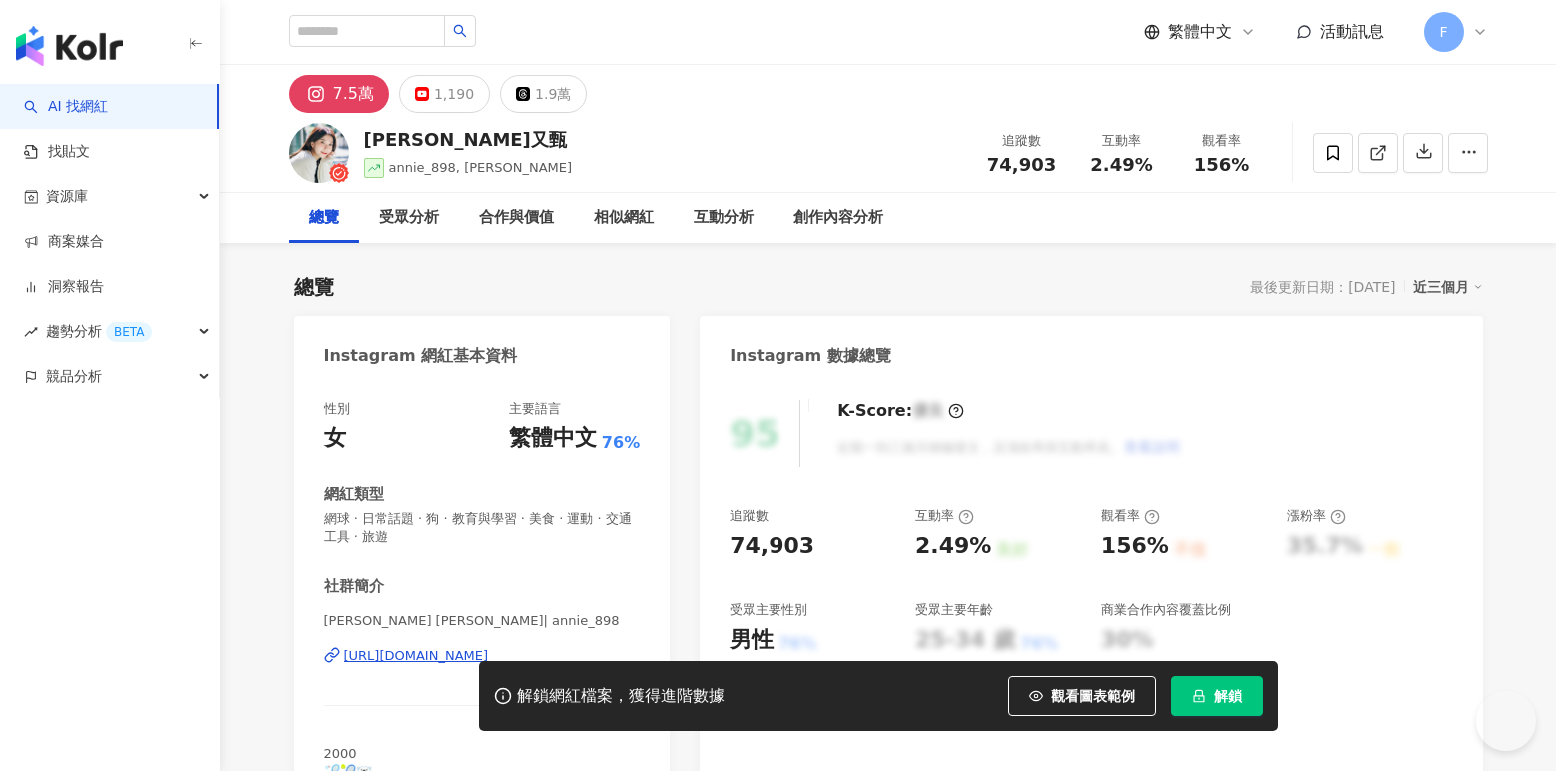
click at [425, 655] on div "https://www.instagram.com/annie_898/" at bounding box center [416, 656] width 145 height 18
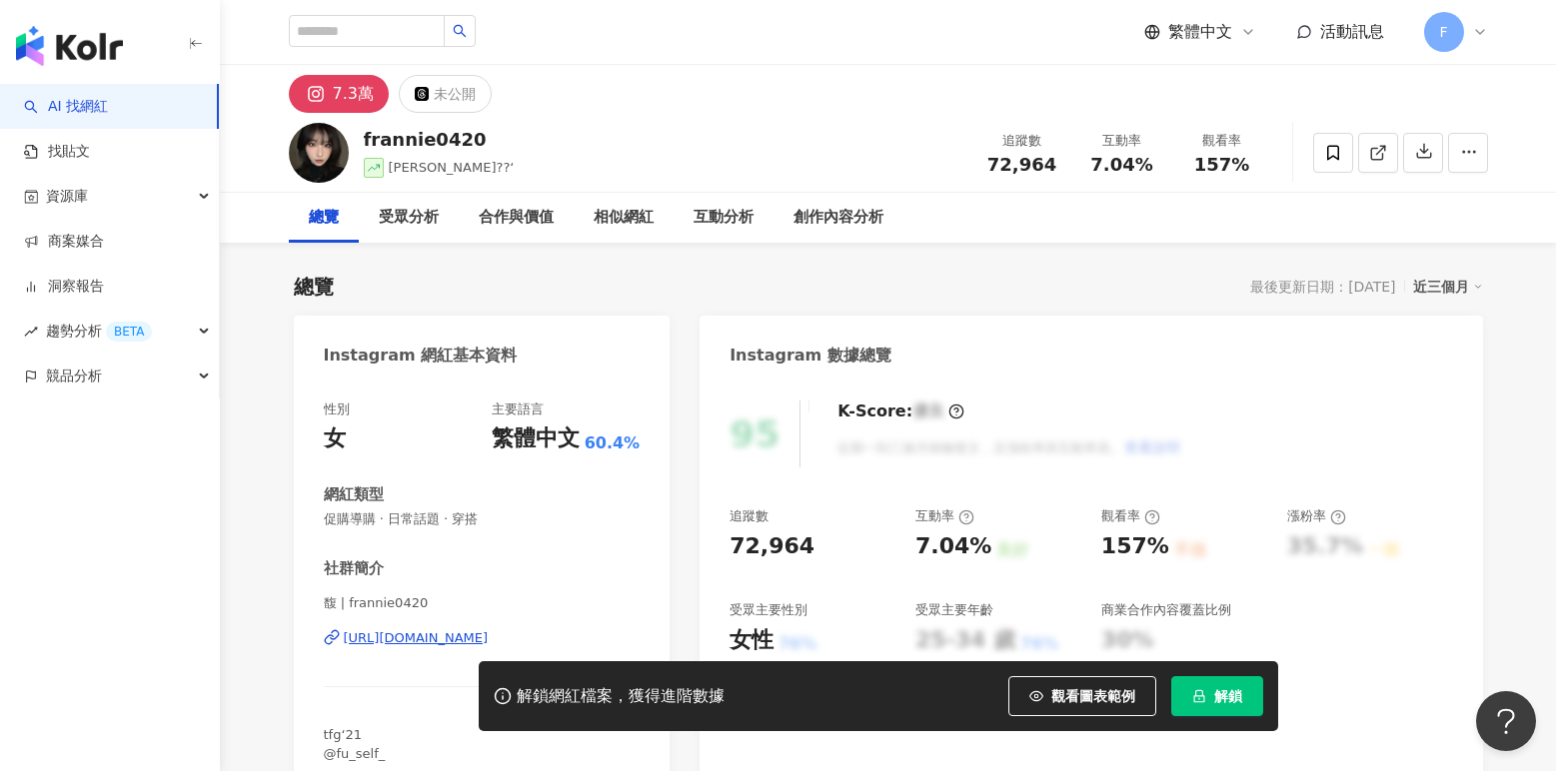
click at [440, 648] on div "馥 | frannie0420 [URL][DOMAIN_NAME]" at bounding box center [482, 652] width 317 height 117
click at [447, 637] on div "[URL][DOMAIN_NAME]" at bounding box center [416, 638] width 145 height 18
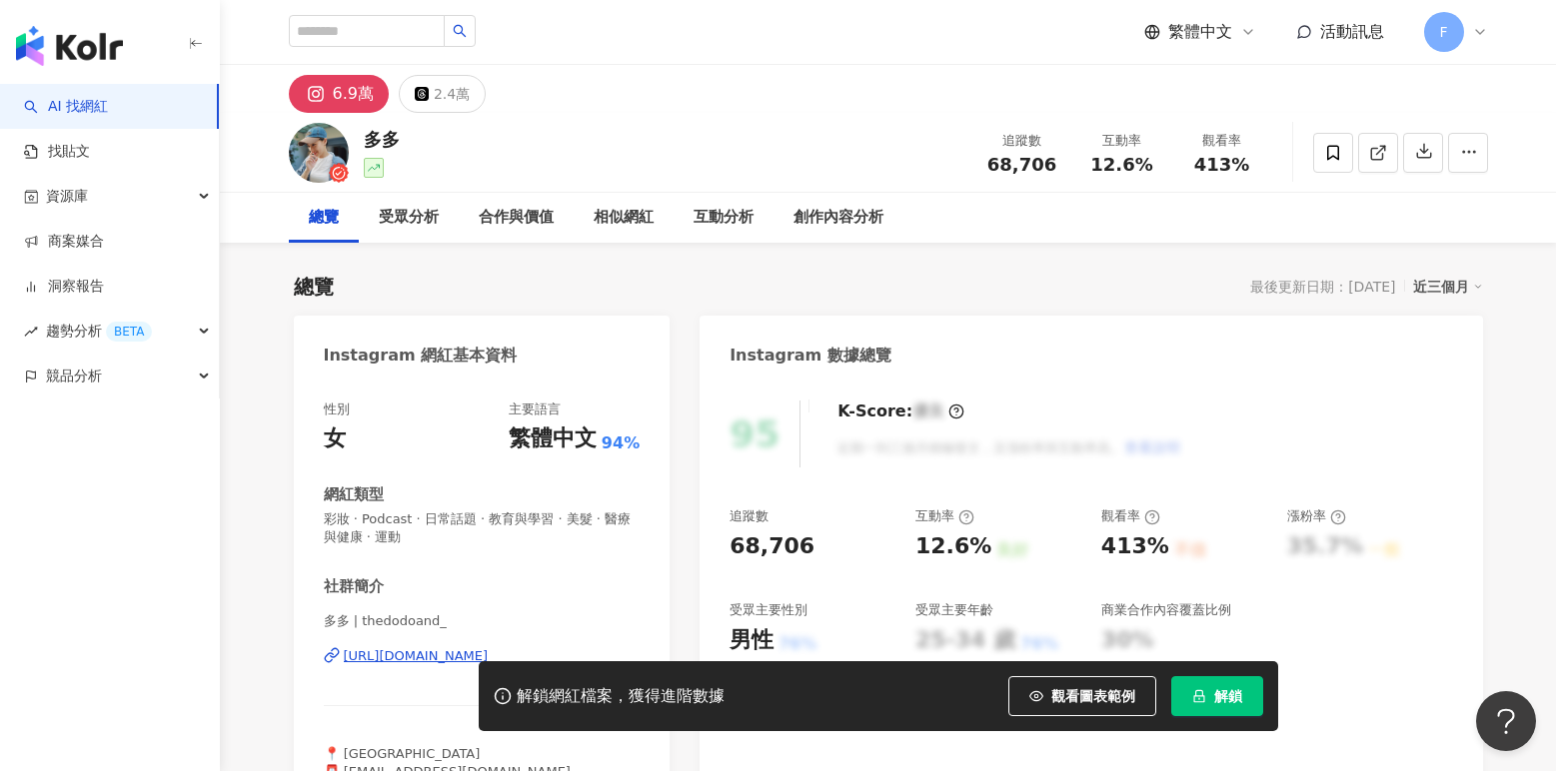
click at [410, 660] on div "[URL][DOMAIN_NAME]" at bounding box center [416, 656] width 145 height 18
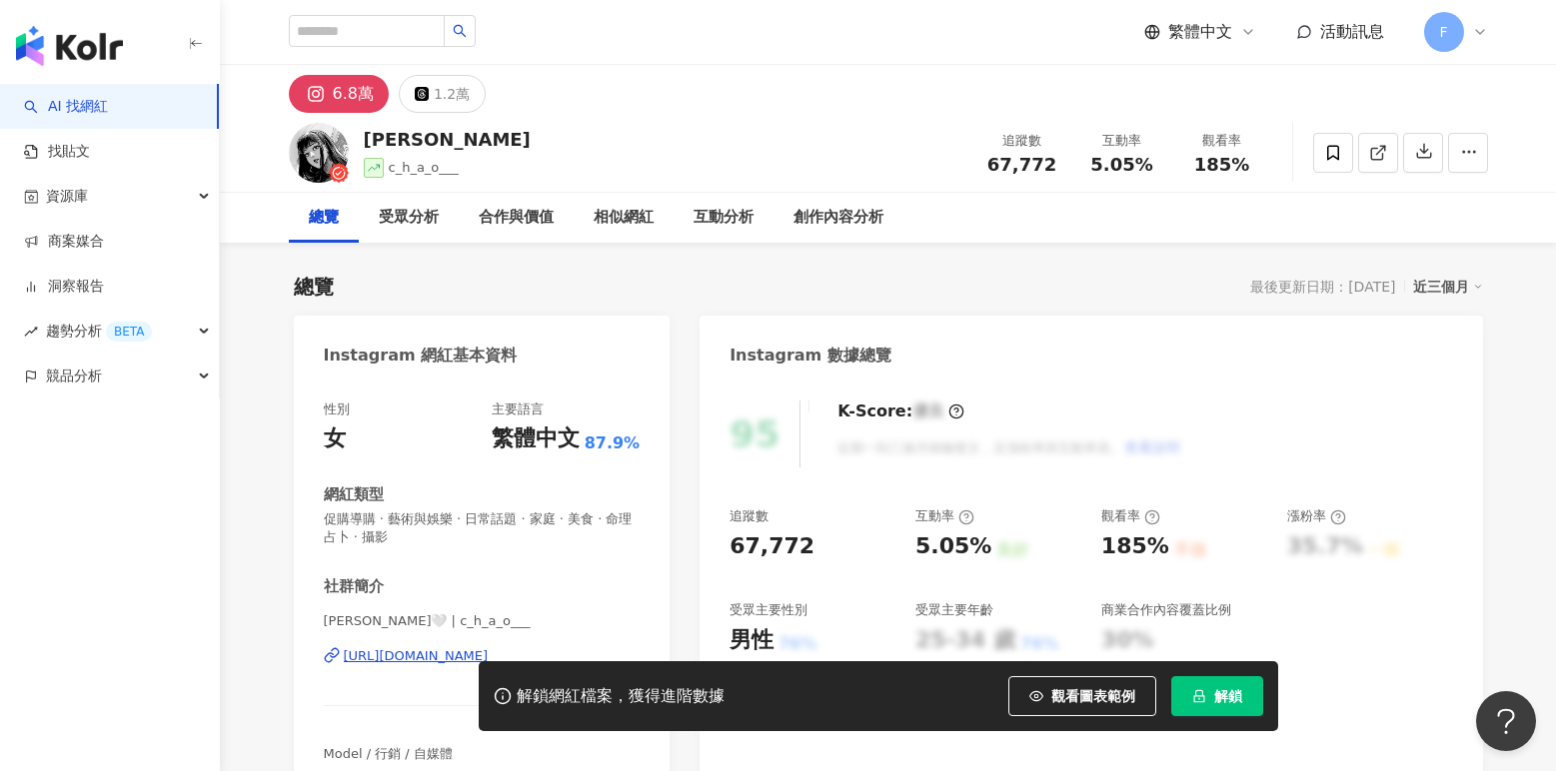
scroll to position [100, 0]
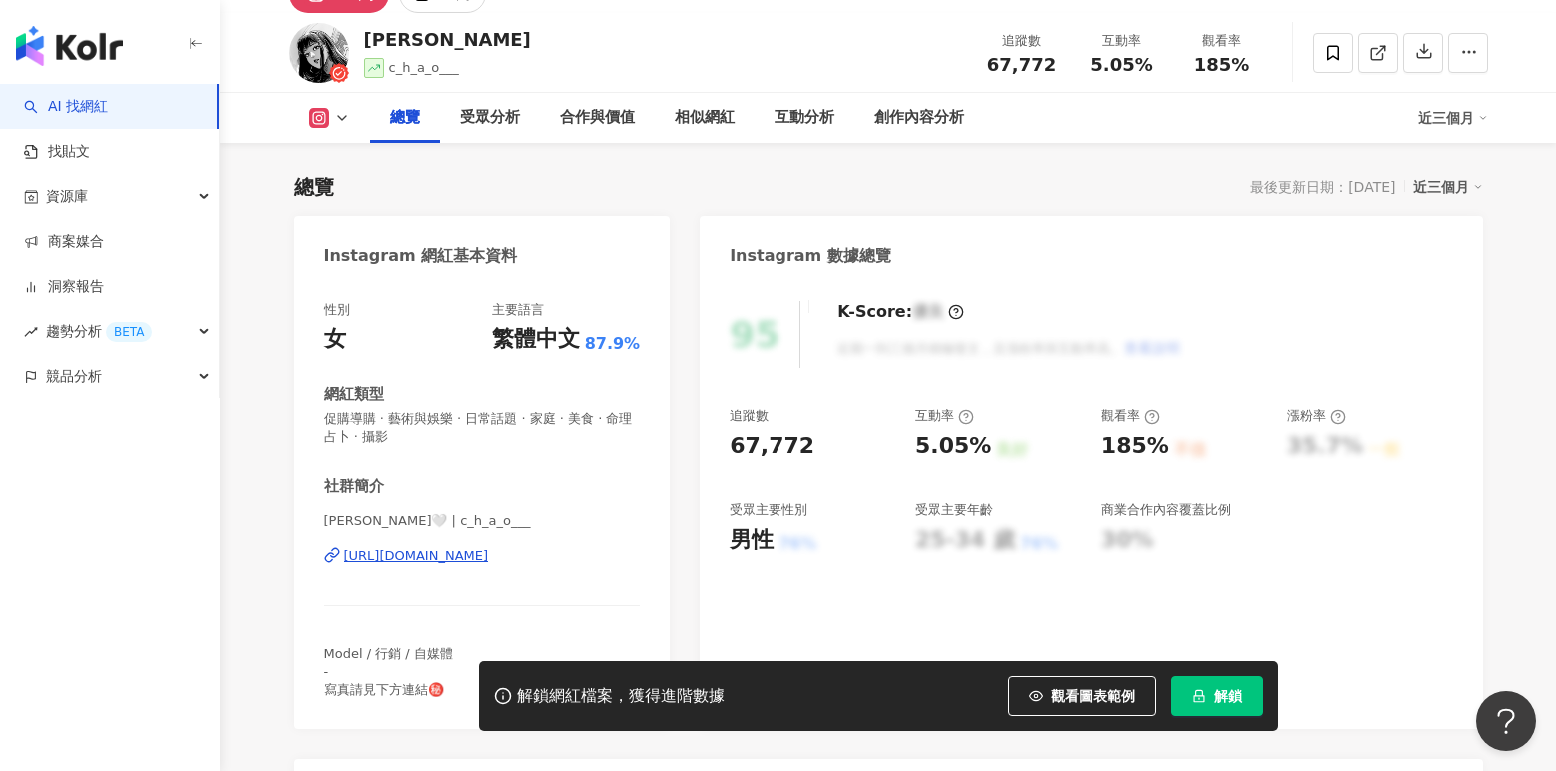
click at [452, 554] on div "https://www.instagram.com/c_h_a_o___/" at bounding box center [416, 556] width 145 height 18
